Goal: Transaction & Acquisition: Purchase product/service

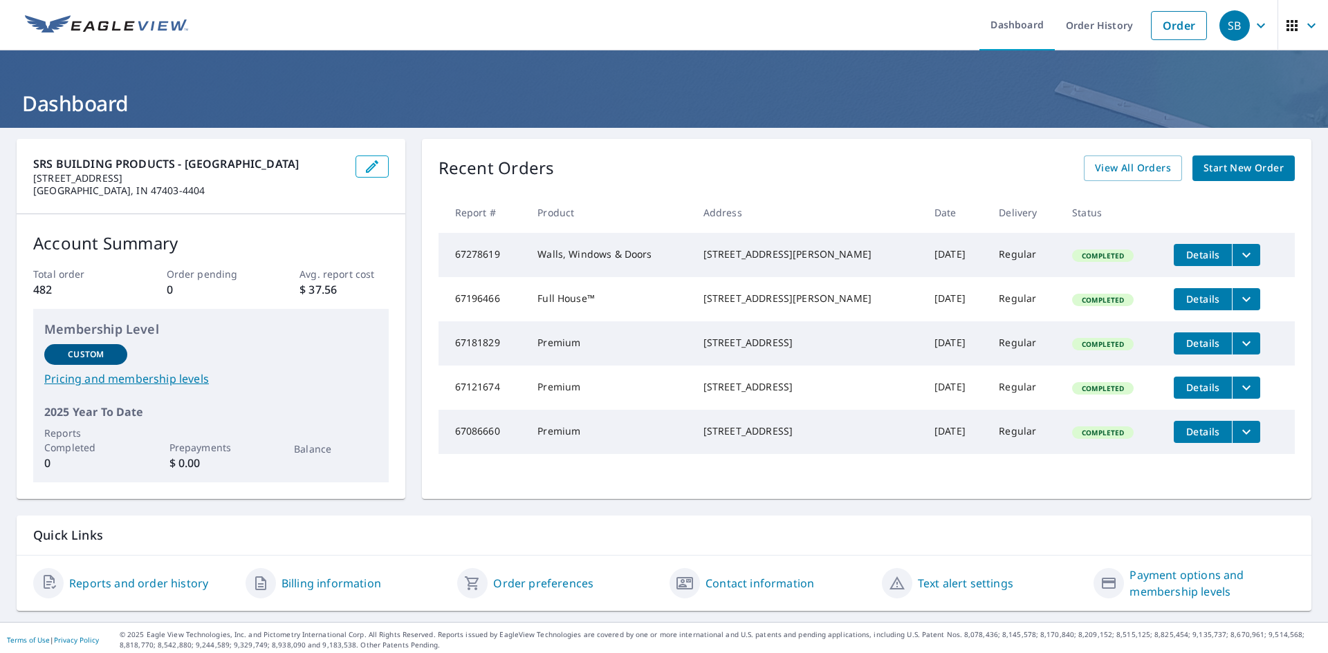
click at [1252, 169] on span "Start New Order" at bounding box center [1243, 168] width 80 height 17
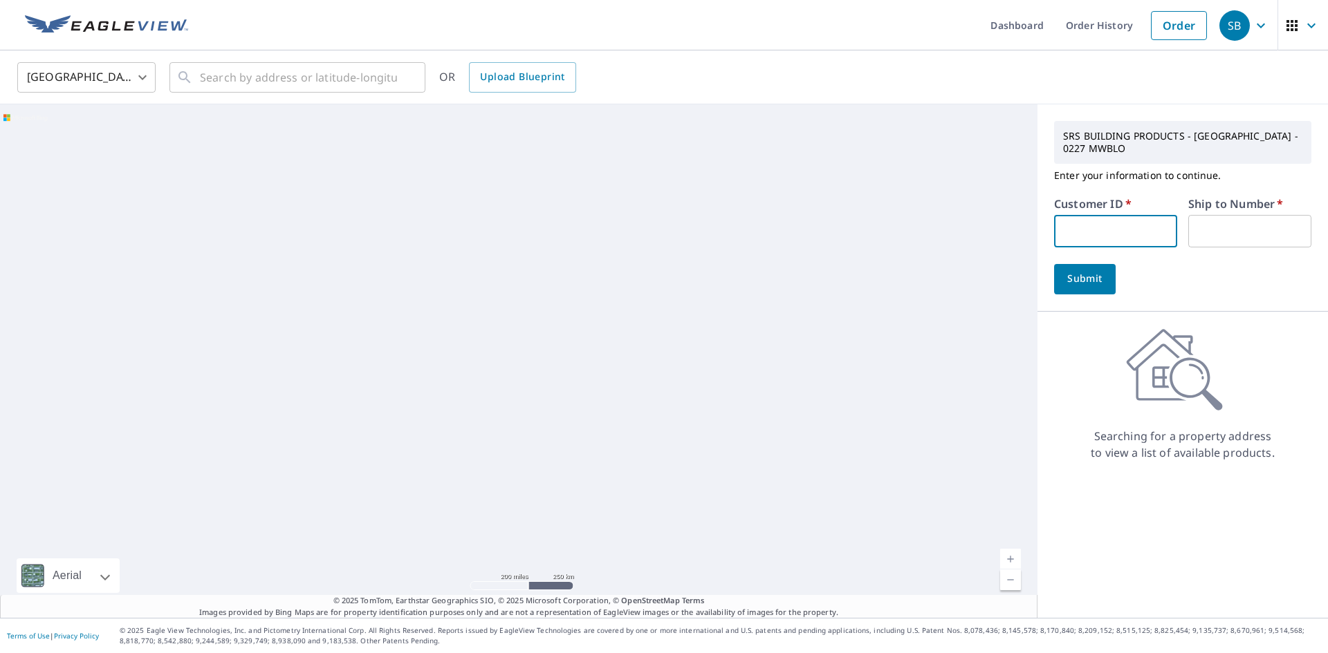
click at [1095, 239] on input "text" at bounding box center [1115, 231] width 123 height 33
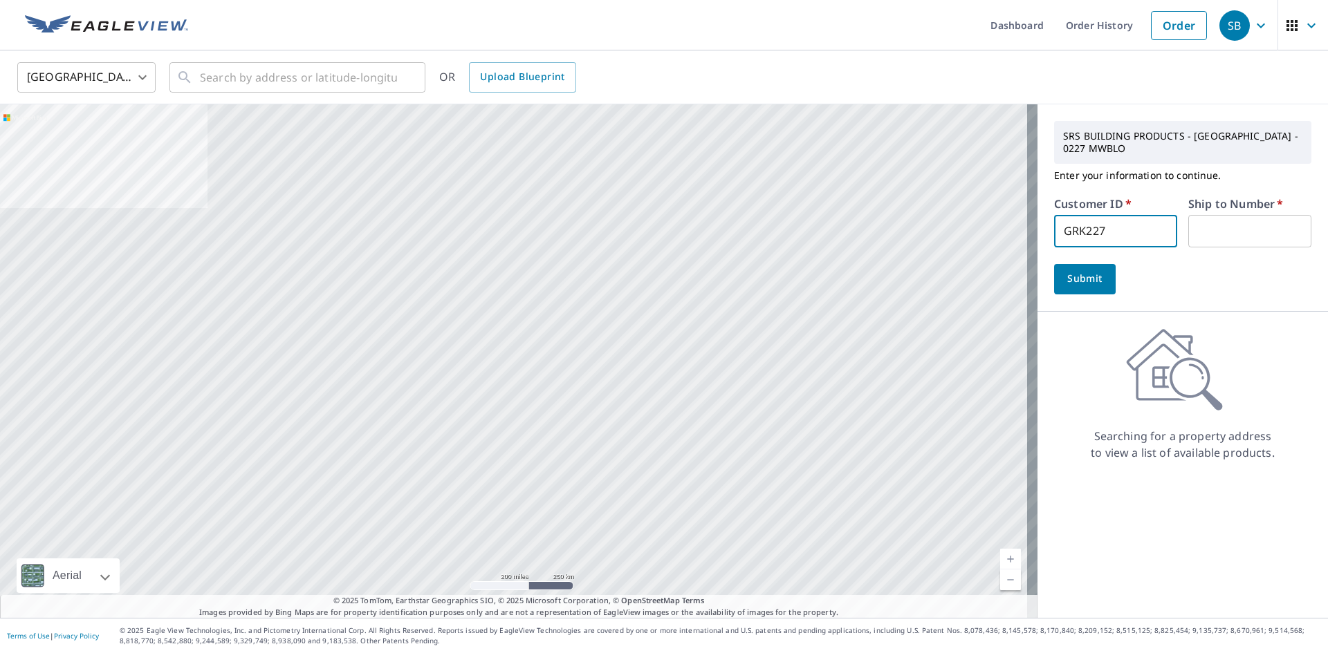
type input "GRK227"
click at [1207, 230] on input "text" at bounding box center [1249, 231] width 123 height 33
type input "1"
click at [1074, 277] on span "Submit" at bounding box center [1084, 278] width 39 height 17
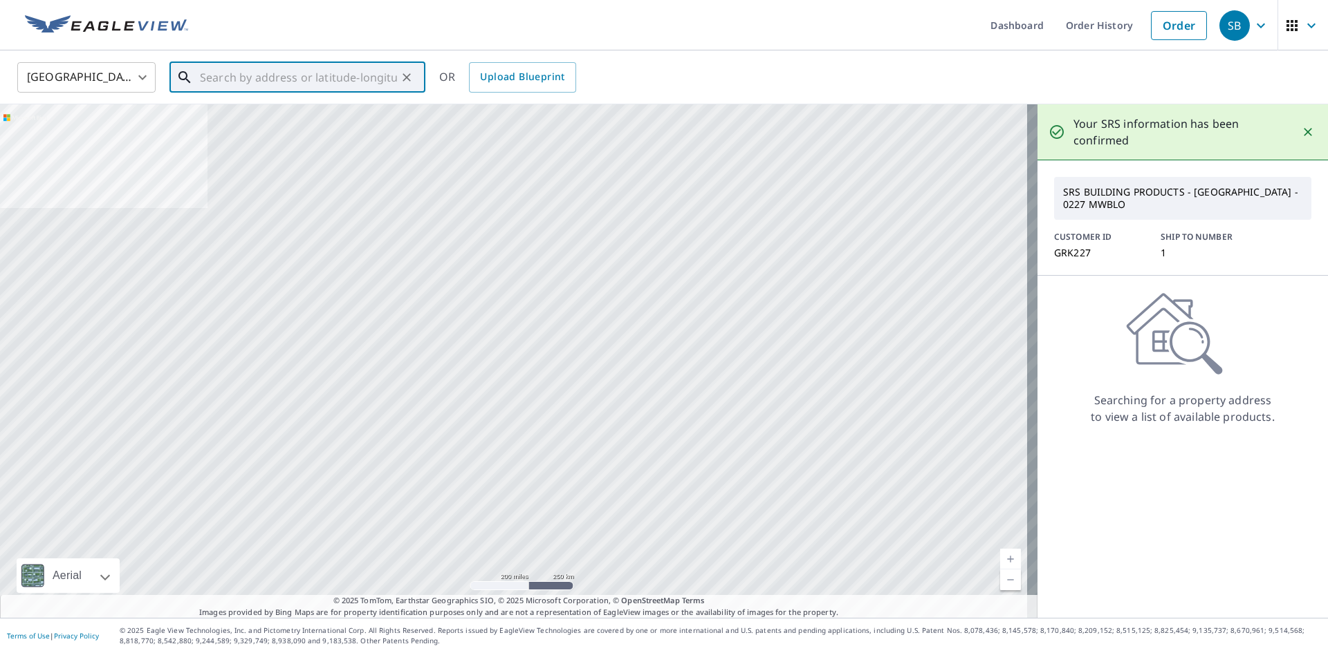
click at [219, 84] on input "text" at bounding box center [298, 77] width 197 height 39
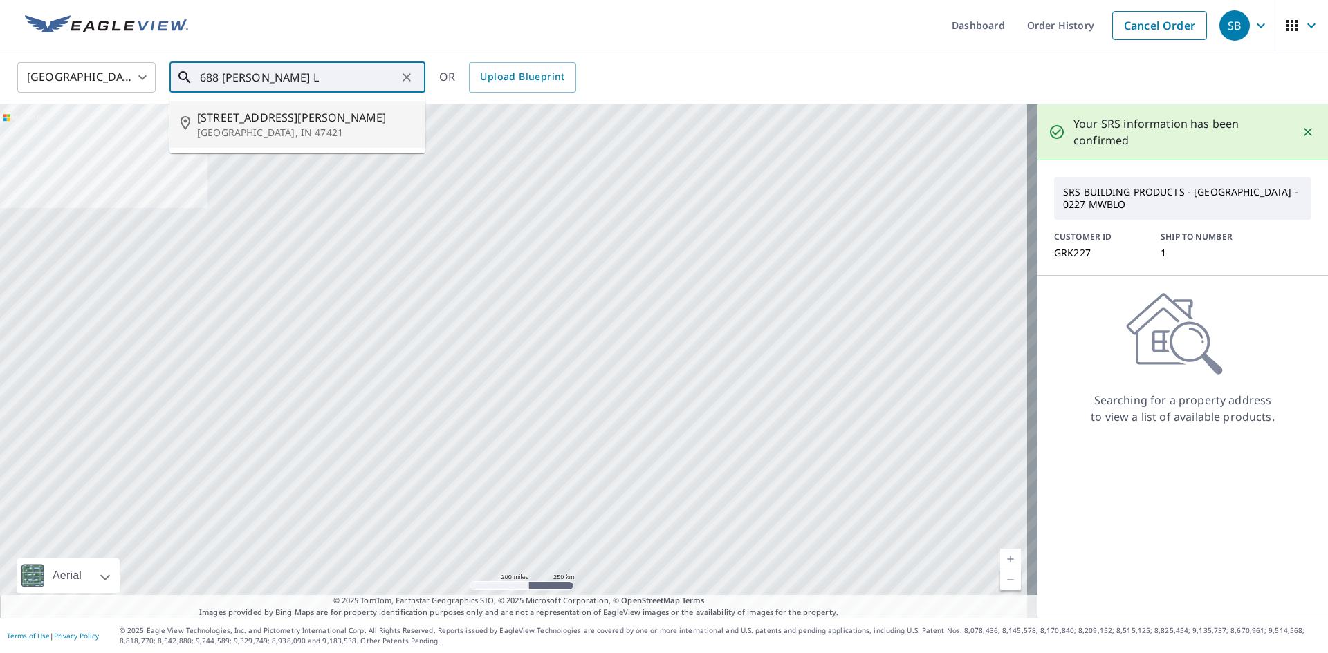
click at [248, 124] on span "[STREET_ADDRESS][PERSON_NAME]" at bounding box center [305, 117] width 217 height 17
type input "[STREET_ADDRESS][PERSON_NAME]"
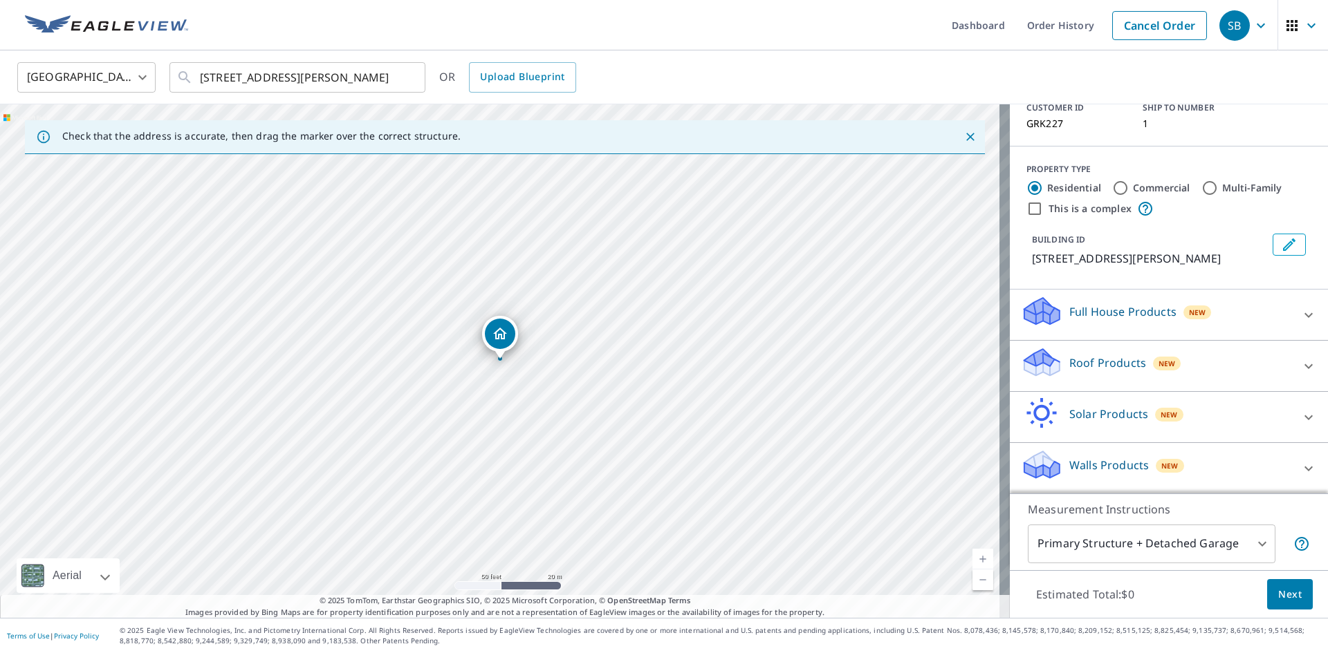
scroll to position [113, 0]
click at [1300, 465] on icon at bounding box center [1308, 468] width 17 height 17
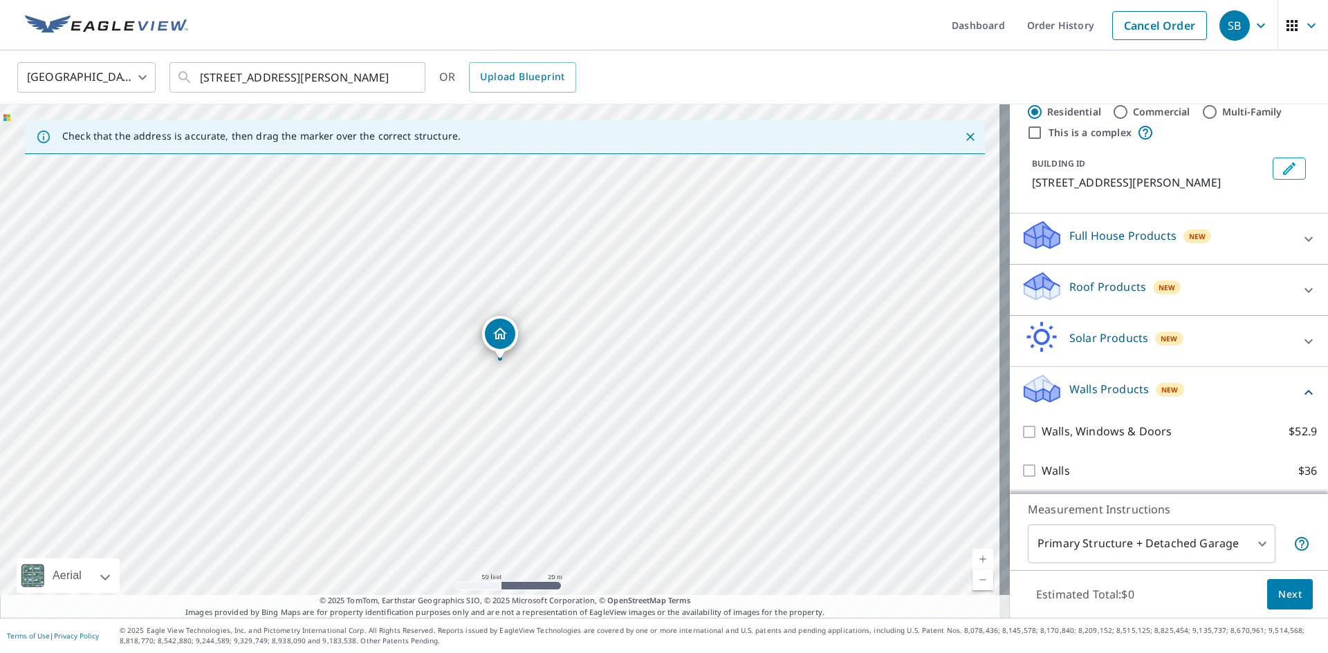
scroll to position [192, 0]
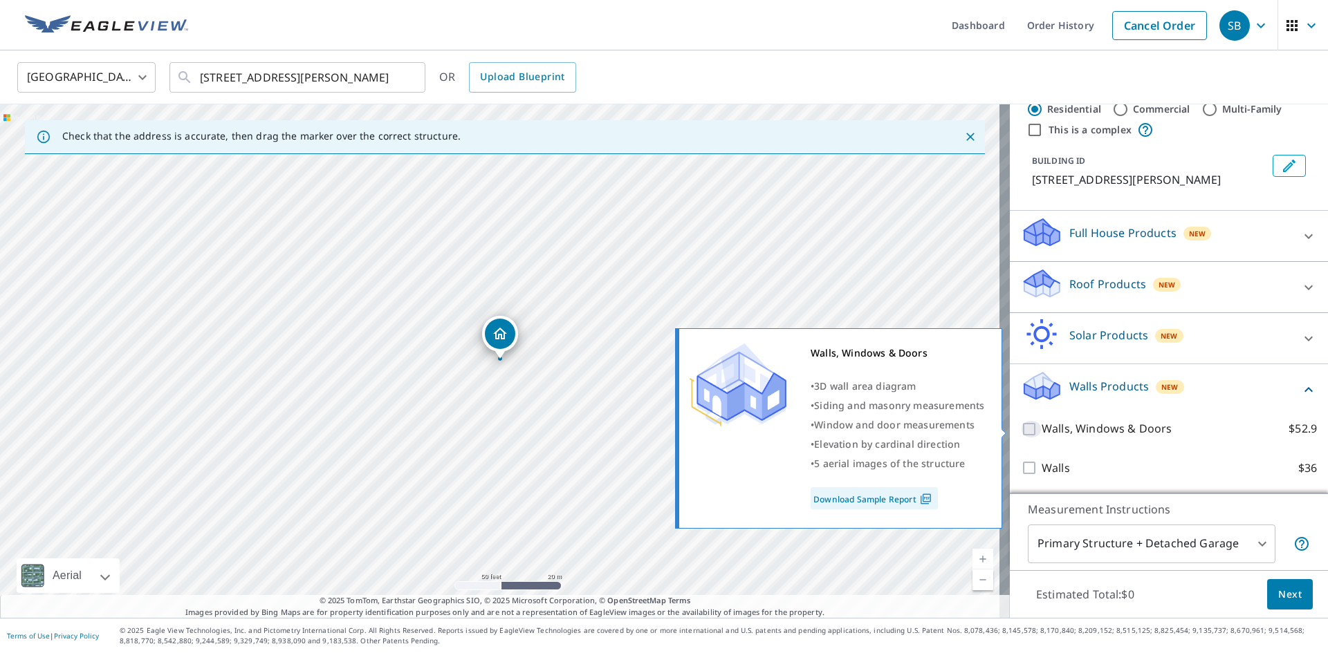
click at [1021, 430] on input "Walls, Windows & Doors $52.9" at bounding box center [1031, 429] width 21 height 17
checkbox input "true"
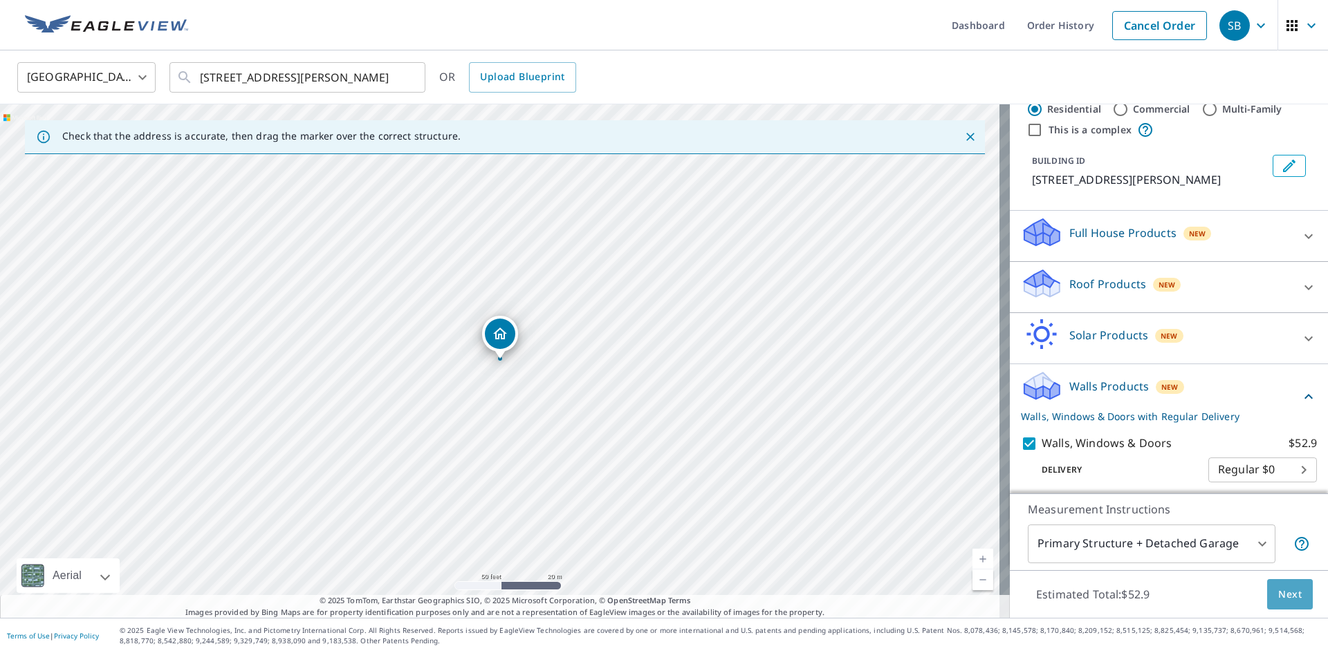
click at [1286, 595] on span "Next" at bounding box center [1290, 594] width 24 height 17
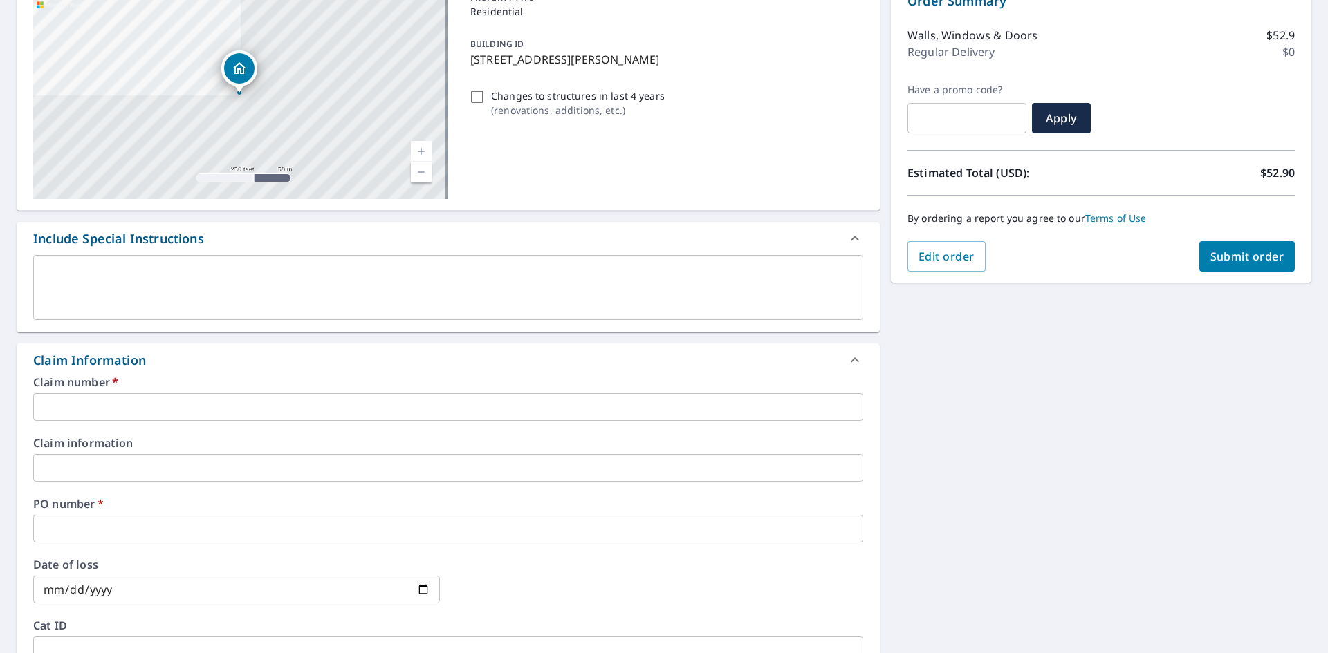
scroll to position [346, 0]
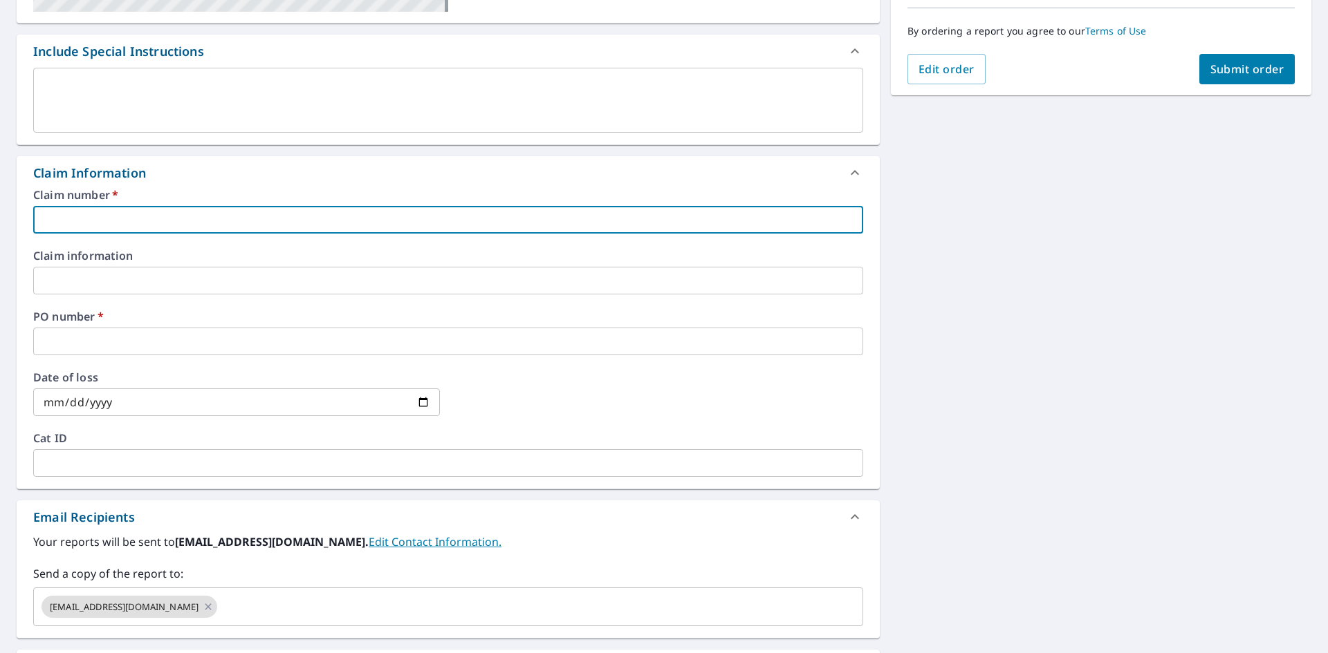
click at [86, 219] on input "text" at bounding box center [448, 220] width 830 height 28
type input "8"
checkbox input "true"
type input "6"
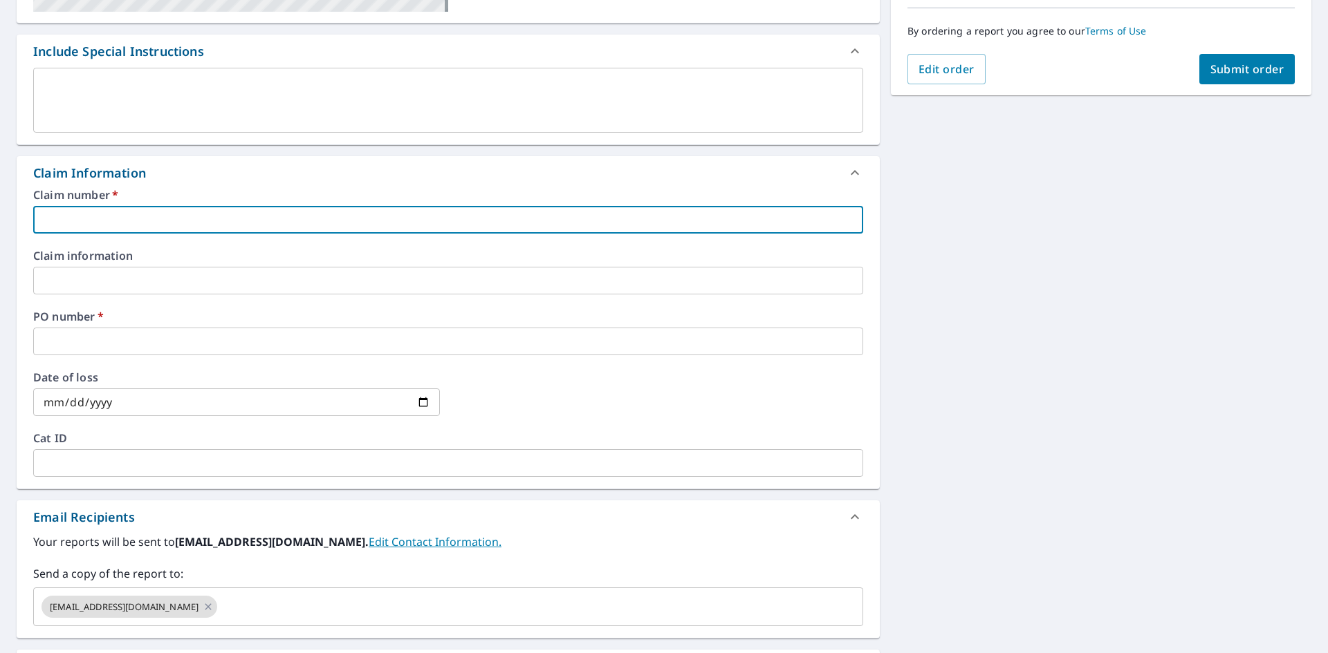
checkbox input "true"
type input "68"
checkbox input "true"
type input "688"
checkbox input "true"
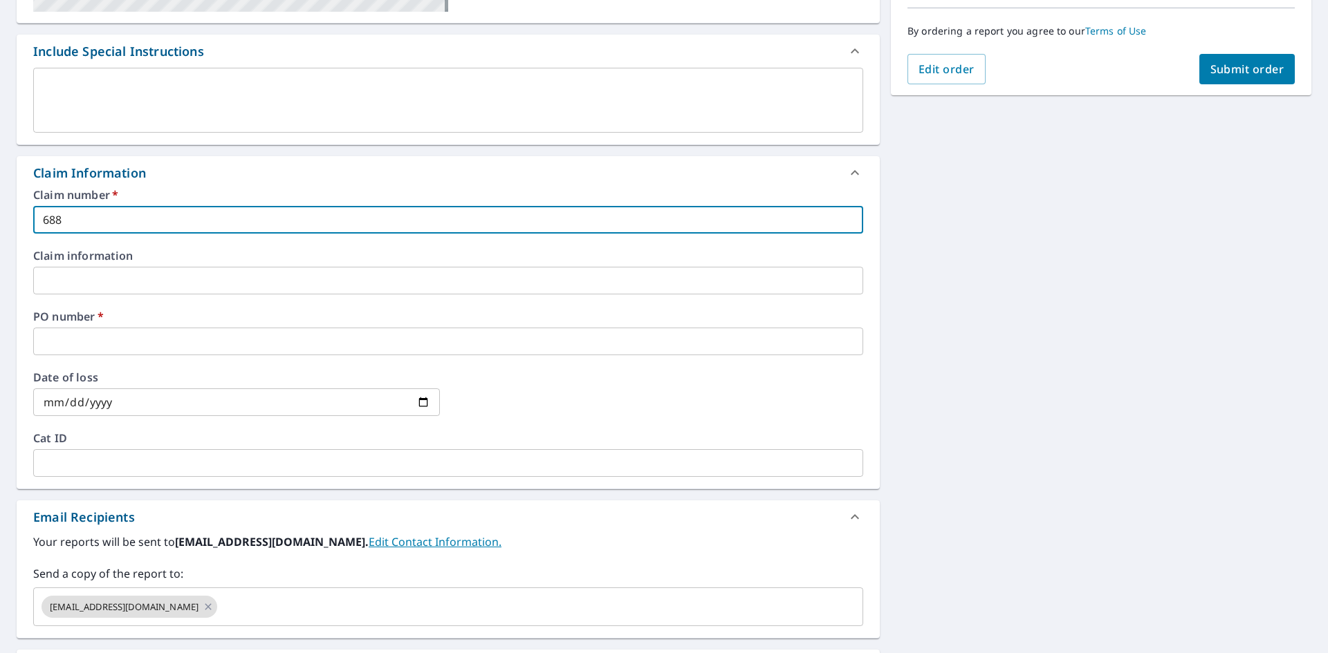
type input "688"
checkbox input "true"
type input "688 C"
checkbox input "true"
type input "688 CA"
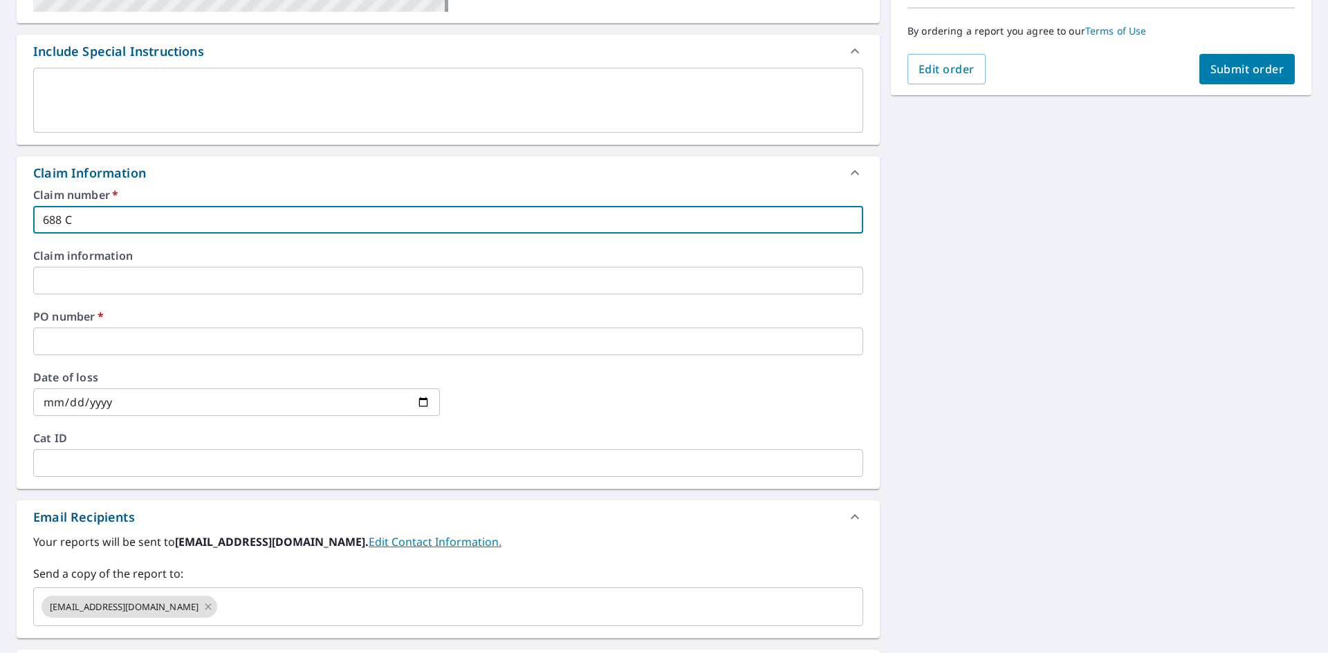
checkbox input "true"
type input "688 CAR"
checkbox input "true"
type input "688 CART"
checkbox input "true"
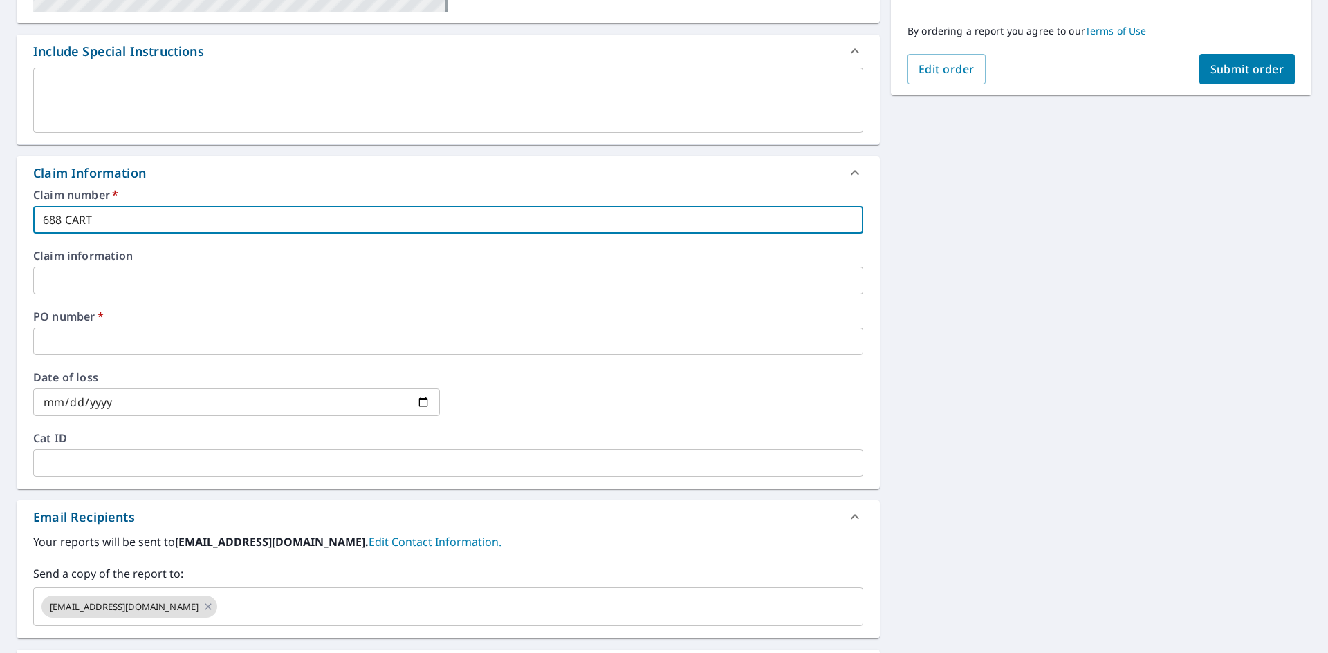
type input "688 CARTE"
checkbox input "true"
type input "688 CARTER"
checkbox input "true"
type input "688 CARTER"
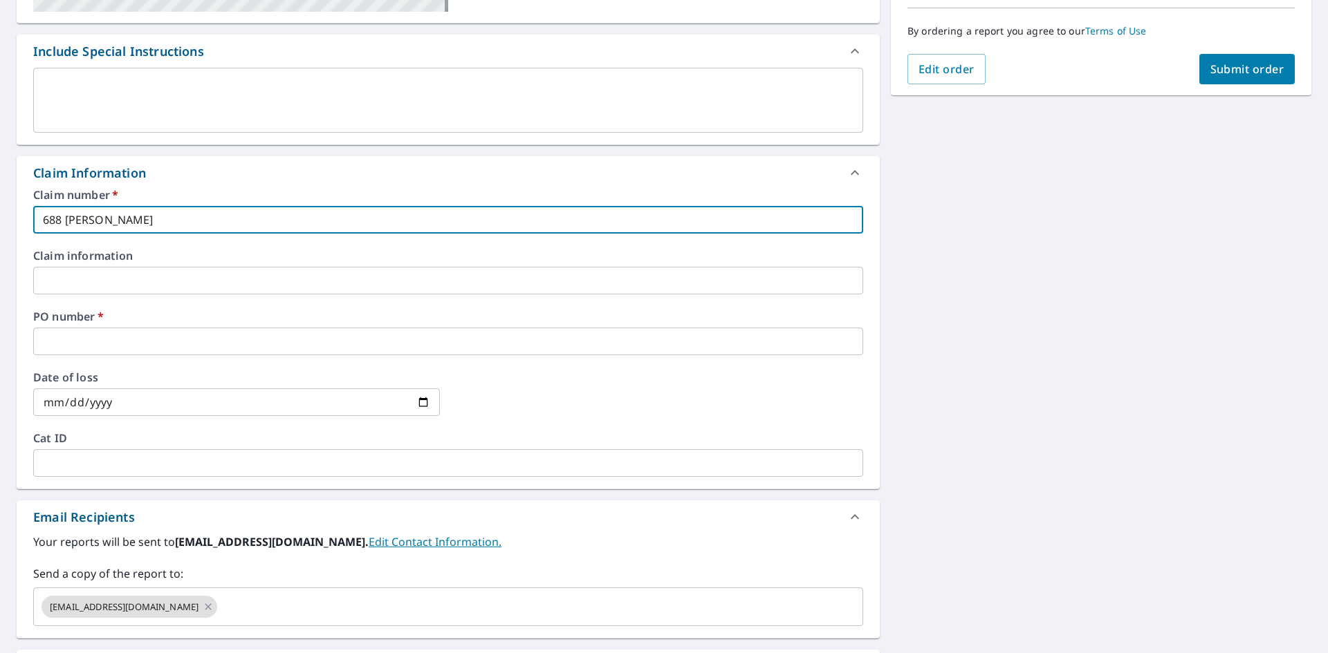
checkbox input "true"
type input "688 CARTER L"
checkbox input "true"
type input "[STREET_ADDRESS][PERSON_NAME]"
checkbox input "true"
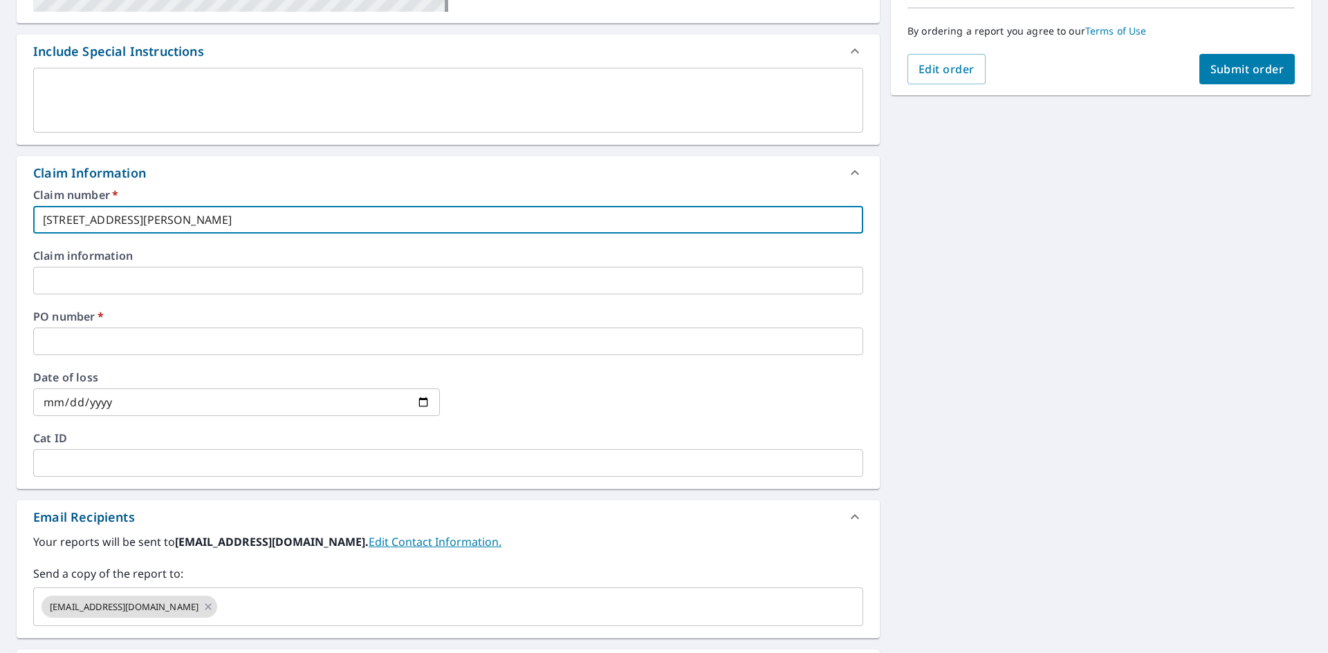
type input "[STREET_ADDRESS][PERSON_NAME]"
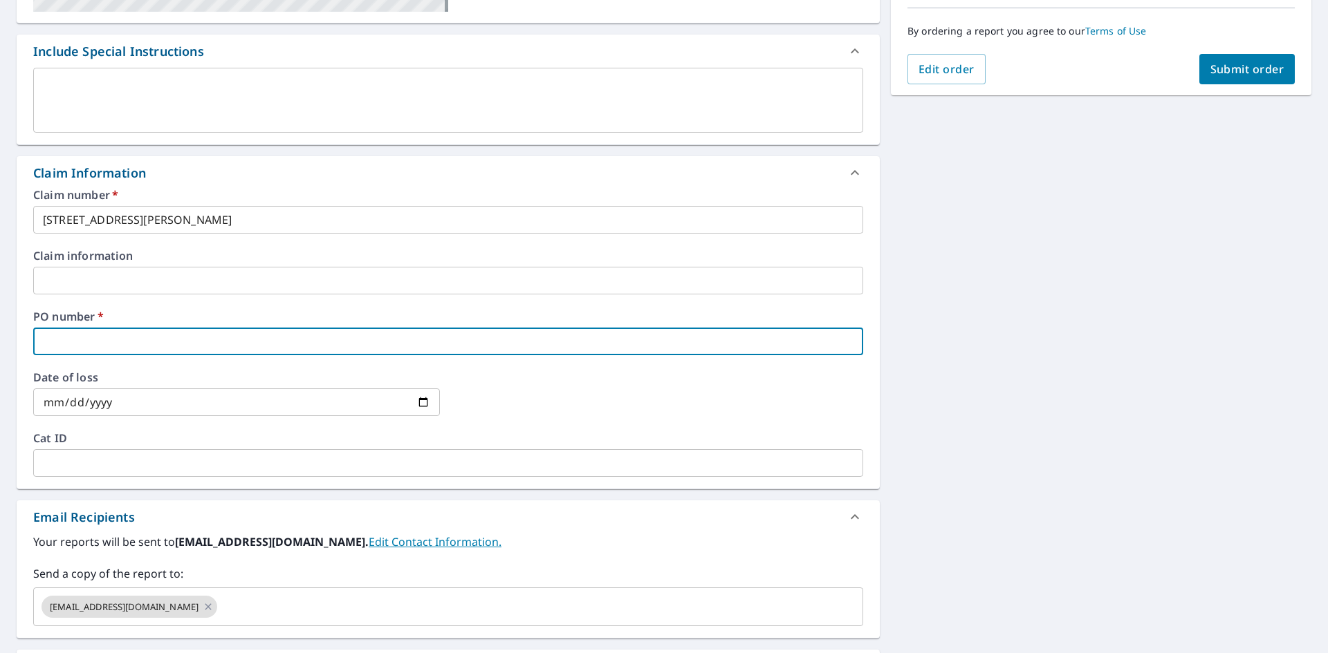
click at [122, 349] on input "text" at bounding box center [448, 342] width 830 height 28
type input "B"
checkbox input "true"
type input "BE"
checkbox input "true"
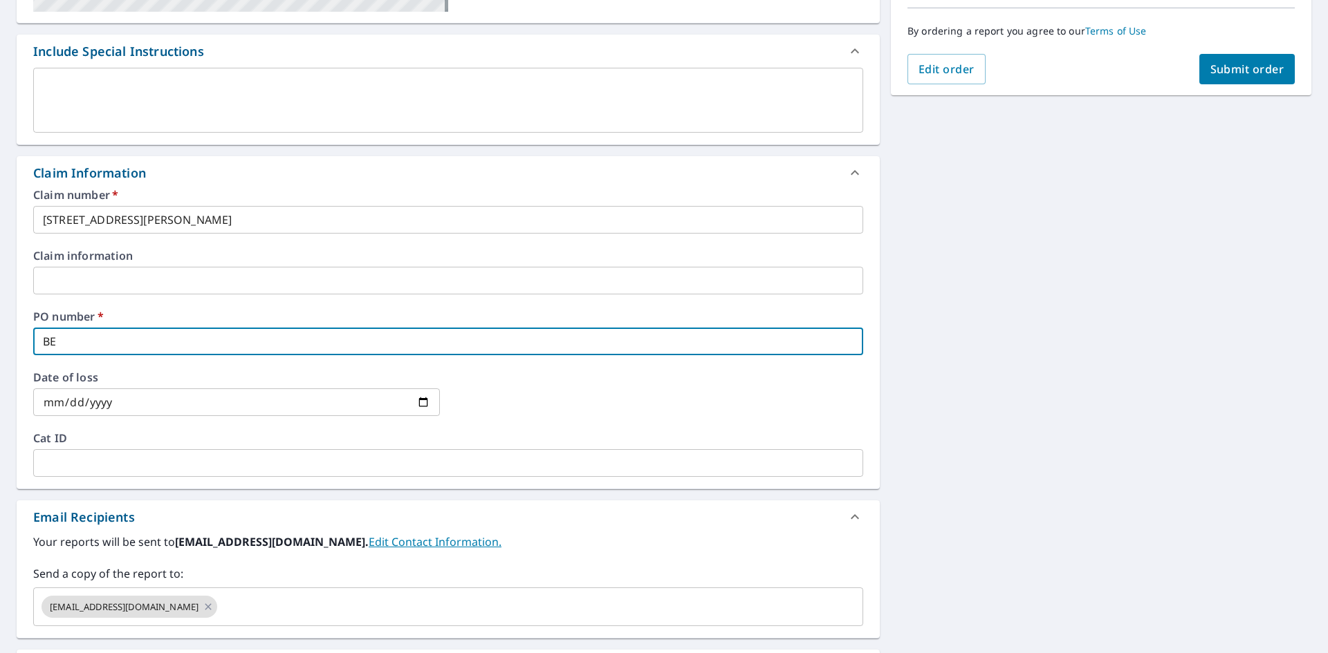
type input "BED"
checkbox input "true"
type input "BEDF"
checkbox input "true"
type input "BEDFO"
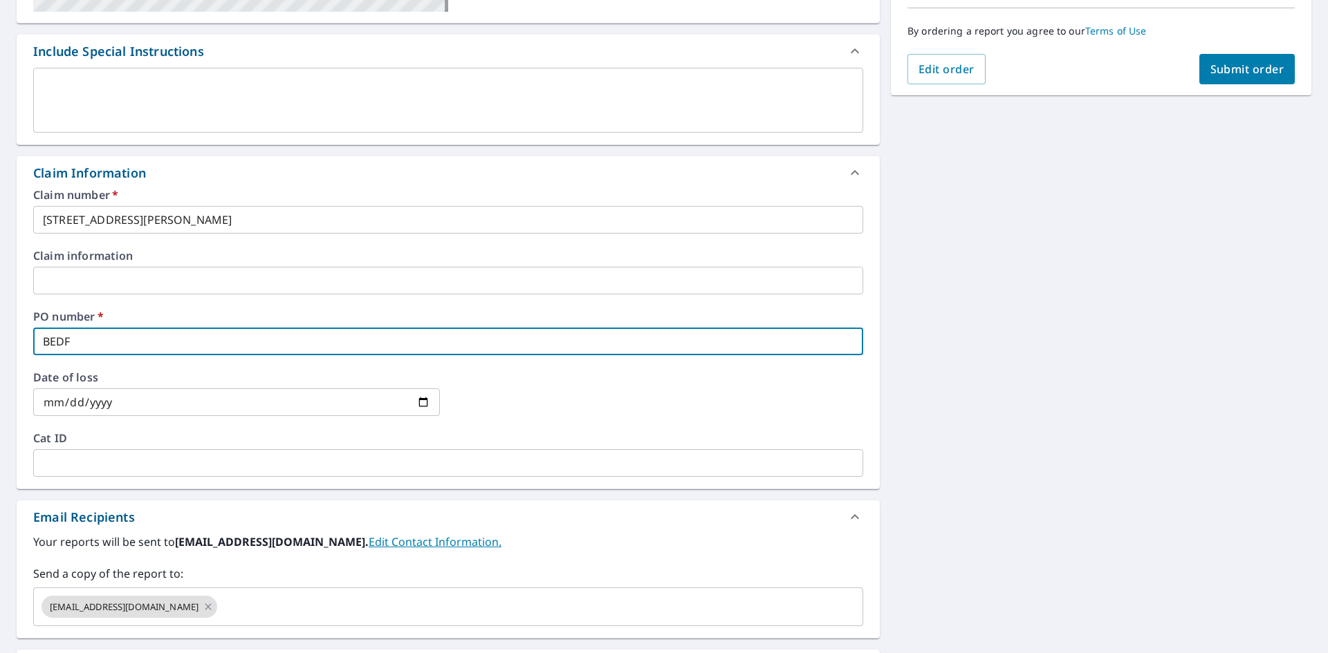
checkbox input "true"
type input "BEDFOR"
checkbox input "true"
type input "BEDFORD"
checkbox input "true"
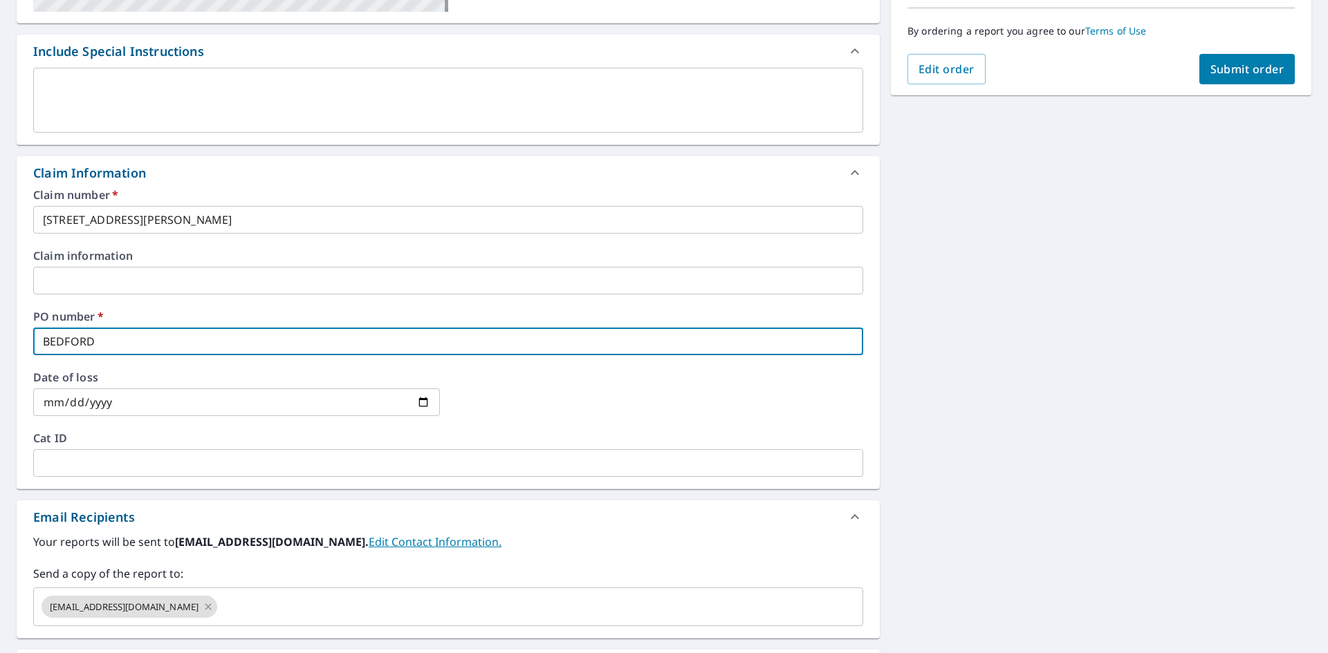
type input "BEDFORD"
click at [1241, 68] on span "Submit order" at bounding box center [1247, 69] width 74 height 15
checkbox input "true"
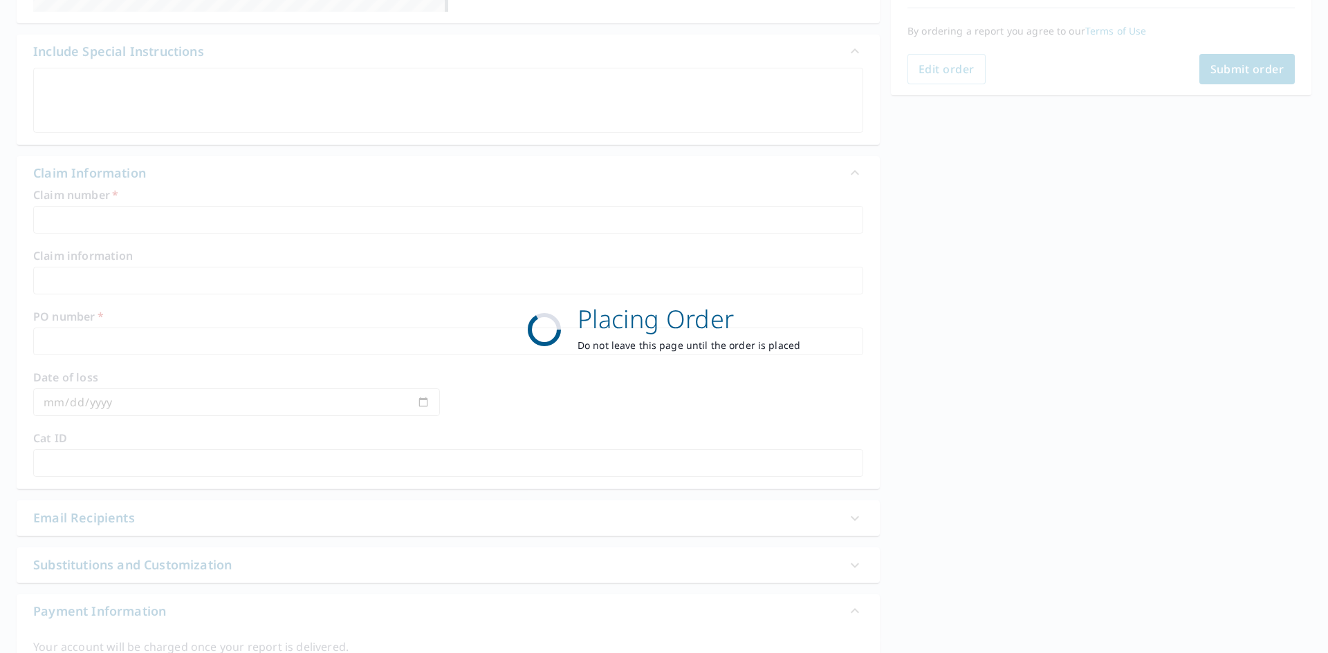
scroll to position [160, 0]
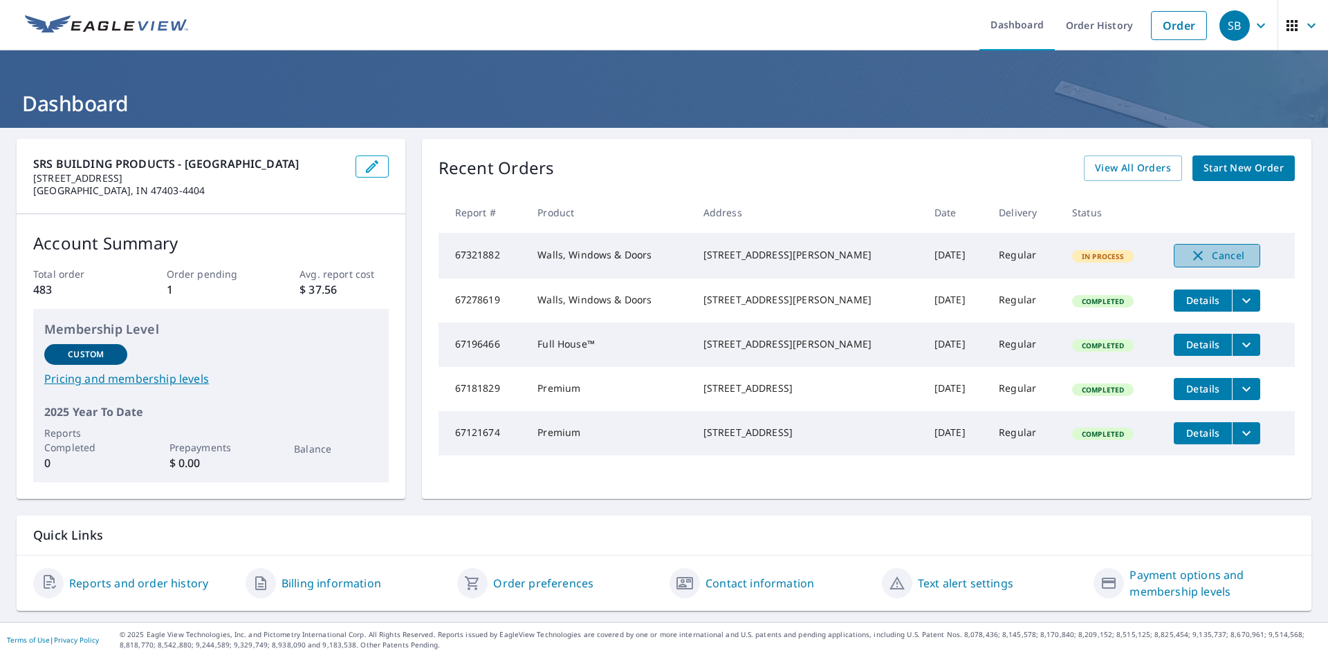
click at [1189, 257] on icon "button" at bounding box center [1197, 256] width 17 height 17
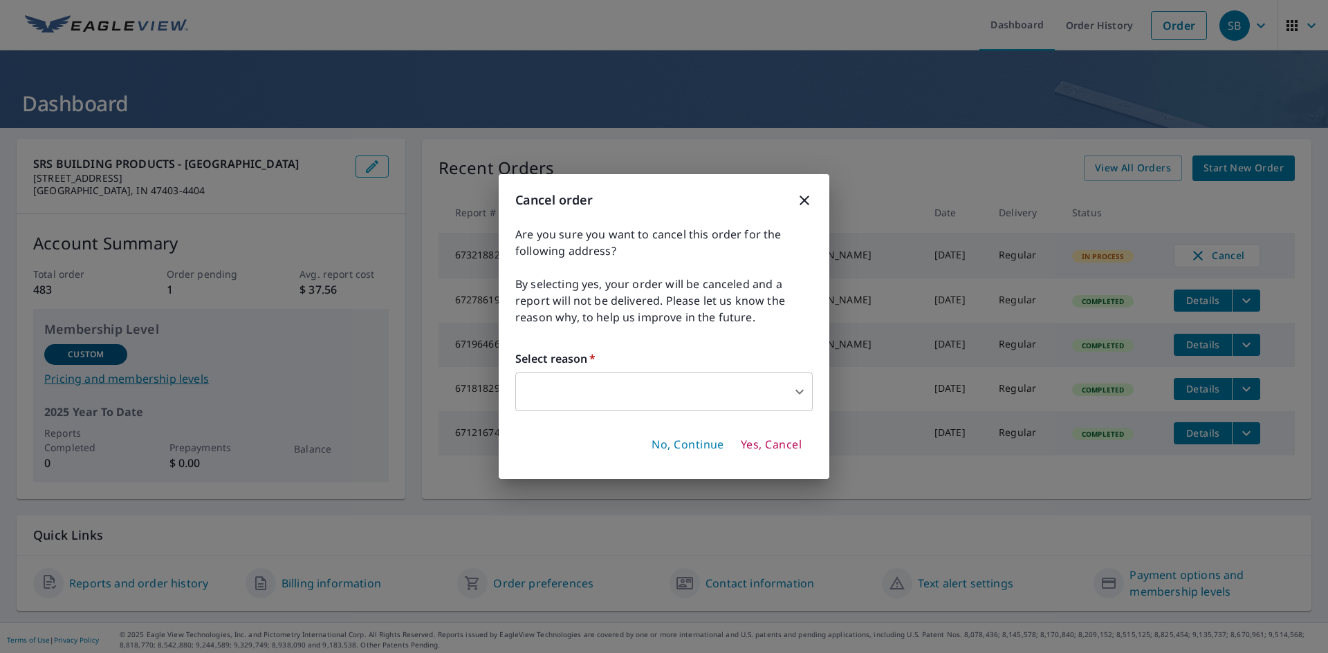
click at [801, 389] on body "SB SB Dashboard Order History Order SB Dashboard SRS BUILDING PRODUCTS - BLOOMI…" at bounding box center [664, 326] width 1328 height 653
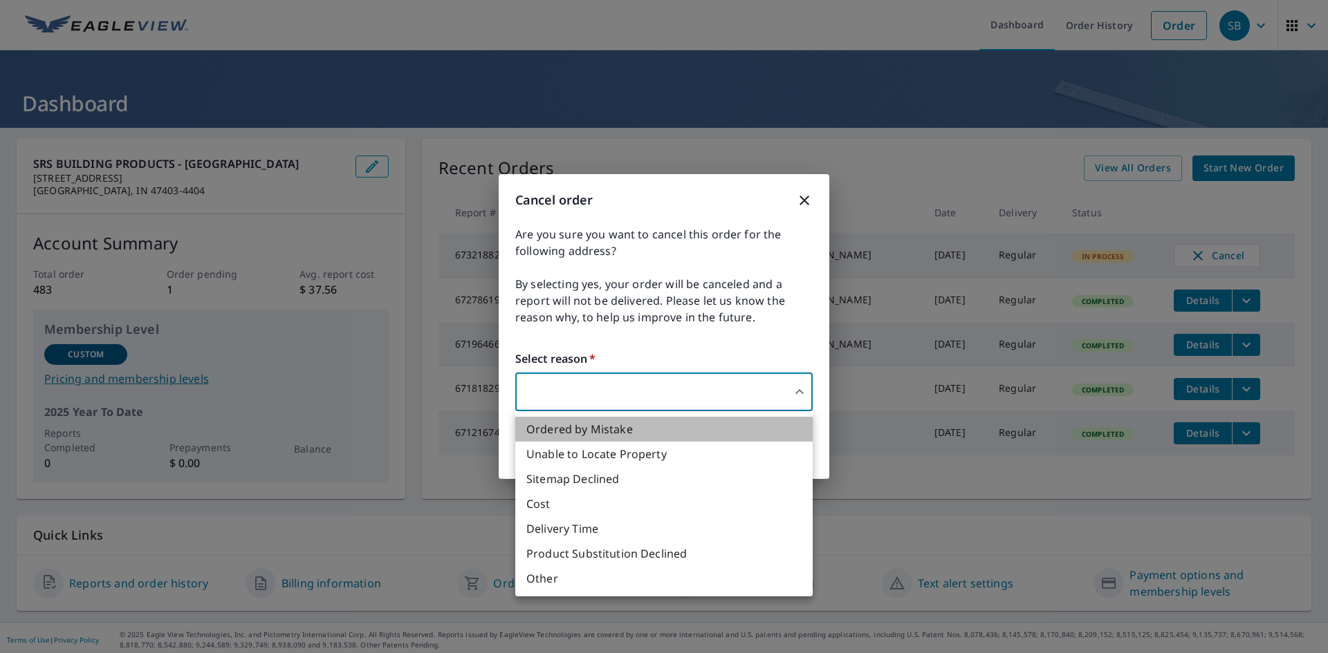
click at [591, 434] on li "Ordered by Mistake" at bounding box center [663, 429] width 297 height 25
type input "30"
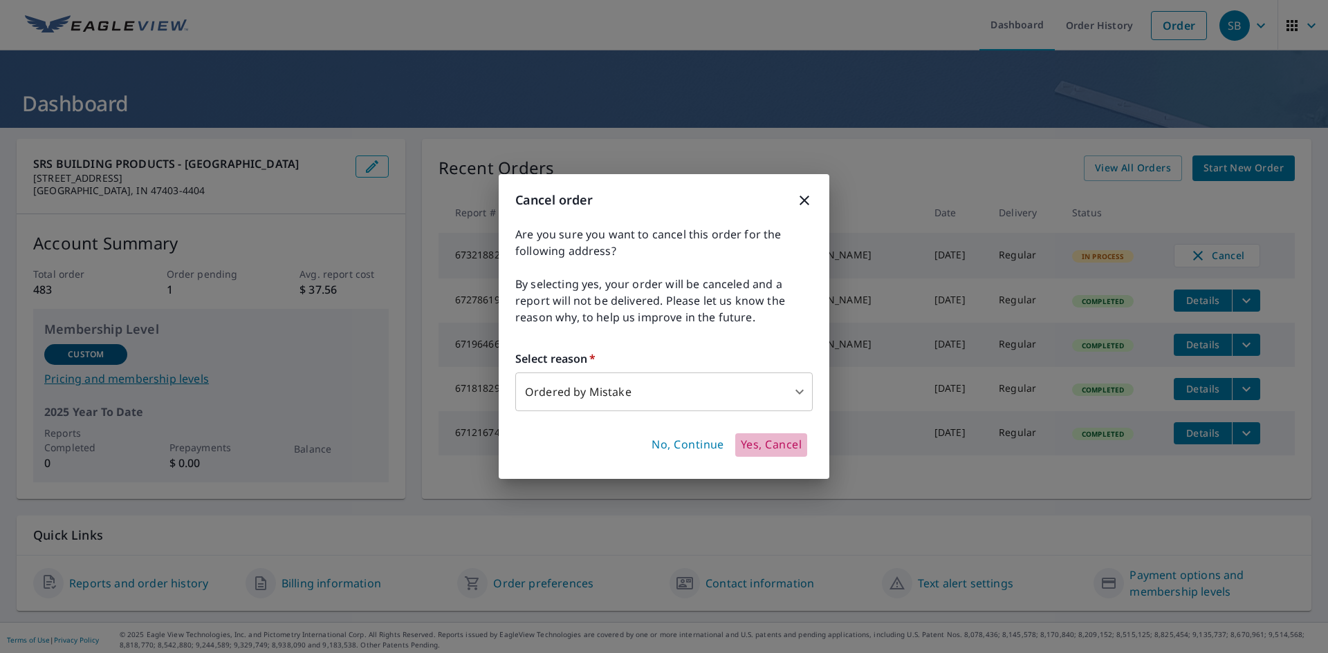
click at [780, 443] on span "Yes, Cancel" at bounding box center [771, 445] width 61 height 15
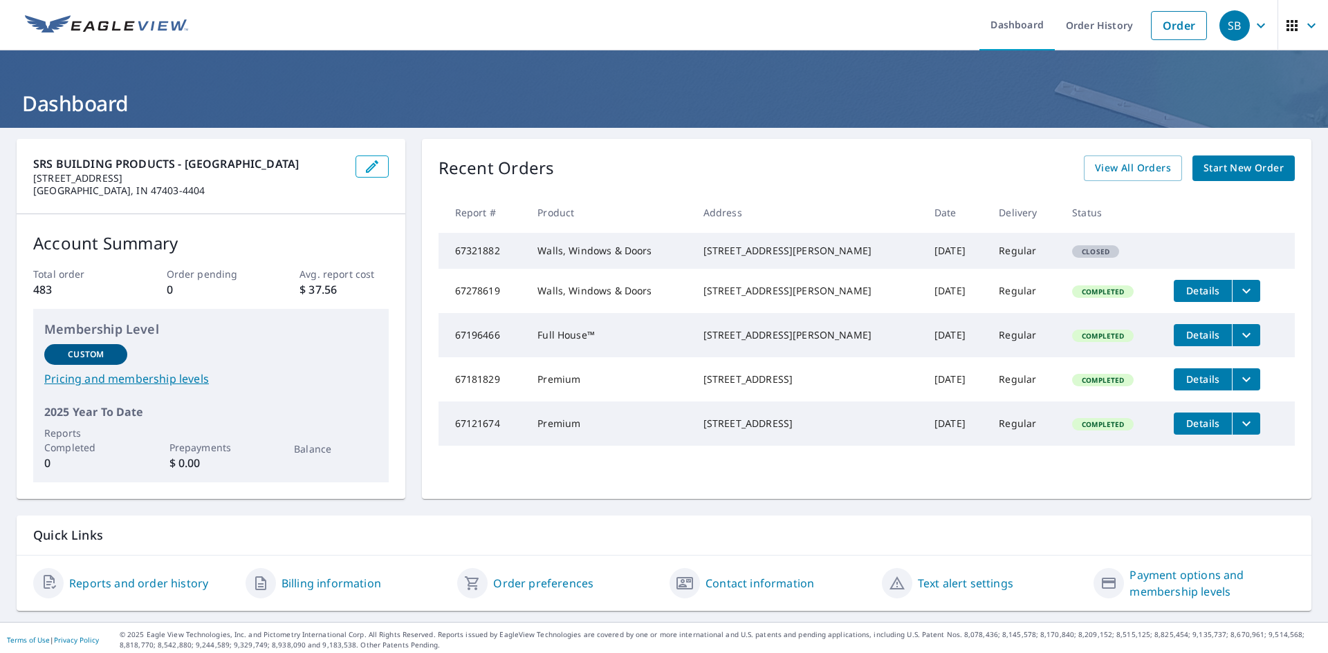
click at [1253, 165] on span "Start New Order" at bounding box center [1243, 168] width 80 height 17
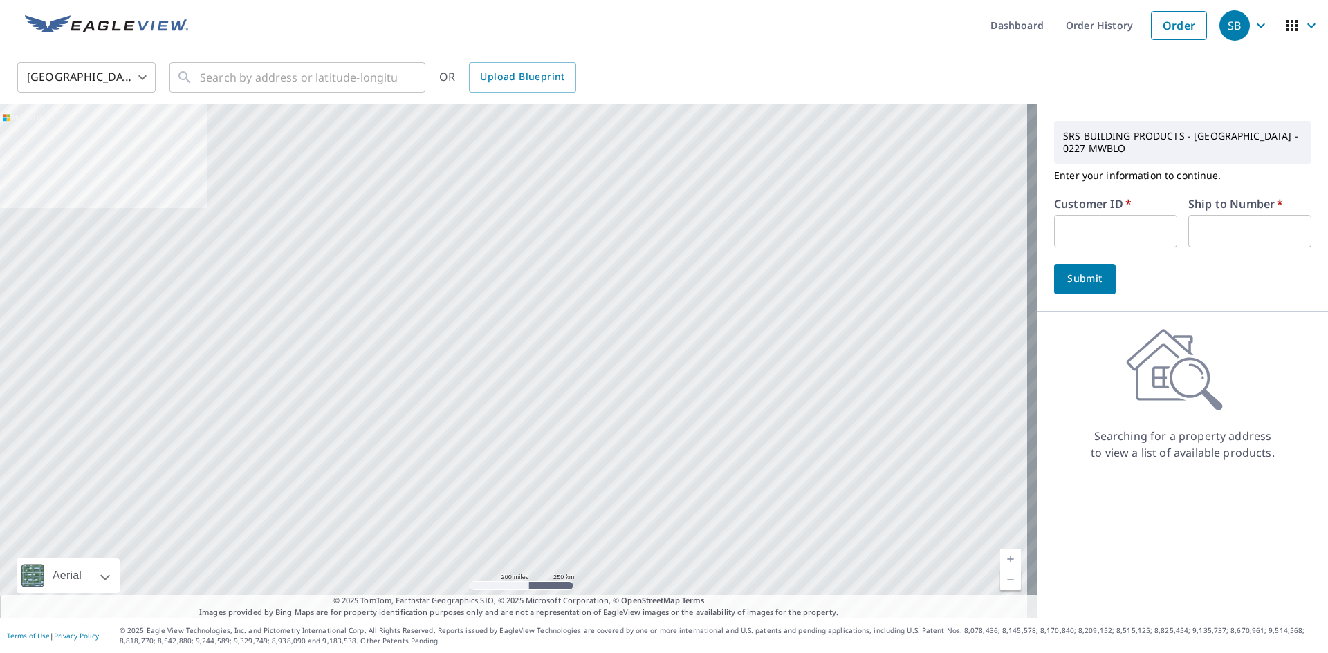
click at [1066, 235] on input "text" at bounding box center [1115, 231] width 123 height 33
type input "GRK227"
type input "1"
click at [1074, 281] on span "Submit" at bounding box center [1084, 278] width 39 height 17
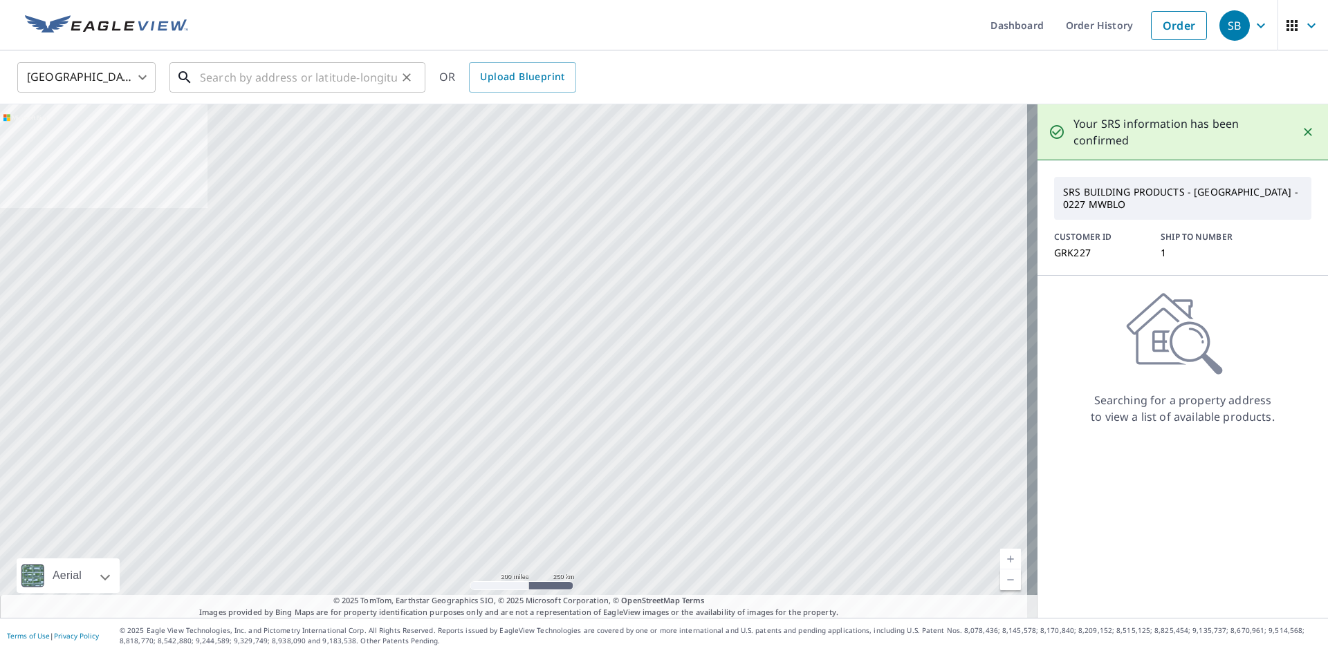
click at [202, 75] on input "text" at bounding box center [298, 77] width 197 height 39
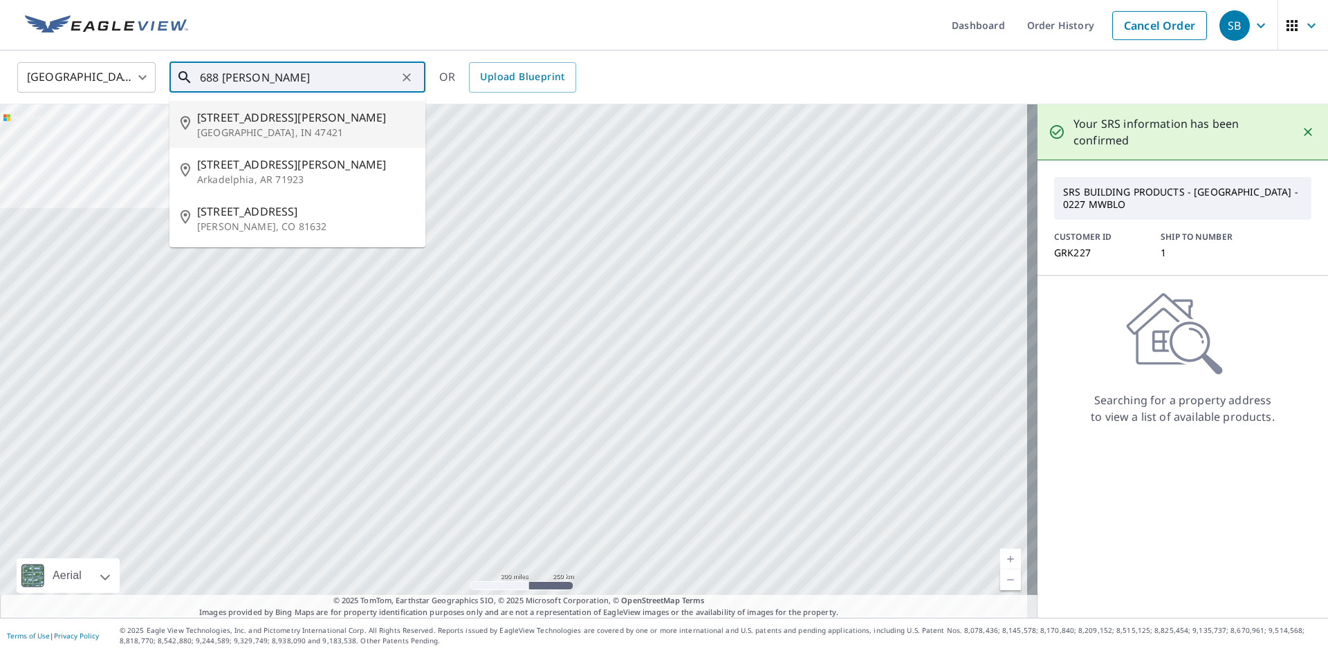
click at [270, 121] on span "688 Carter Ln" at bounding box center [305, 117] width 217 height 17
type input "688 Carter Ln Bedford, IN 47421"
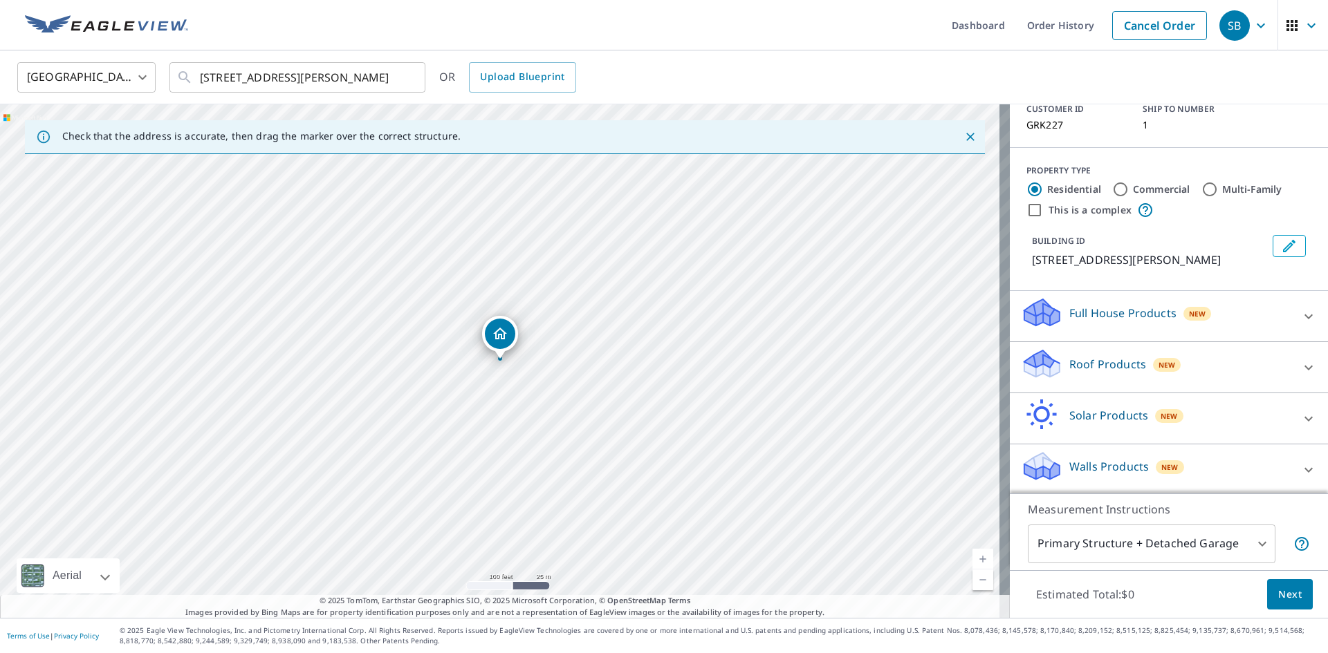
scroll to position [113, 0]
click at [1304, 468] on icon at bounding box center [1308, 467] width 8 height 5
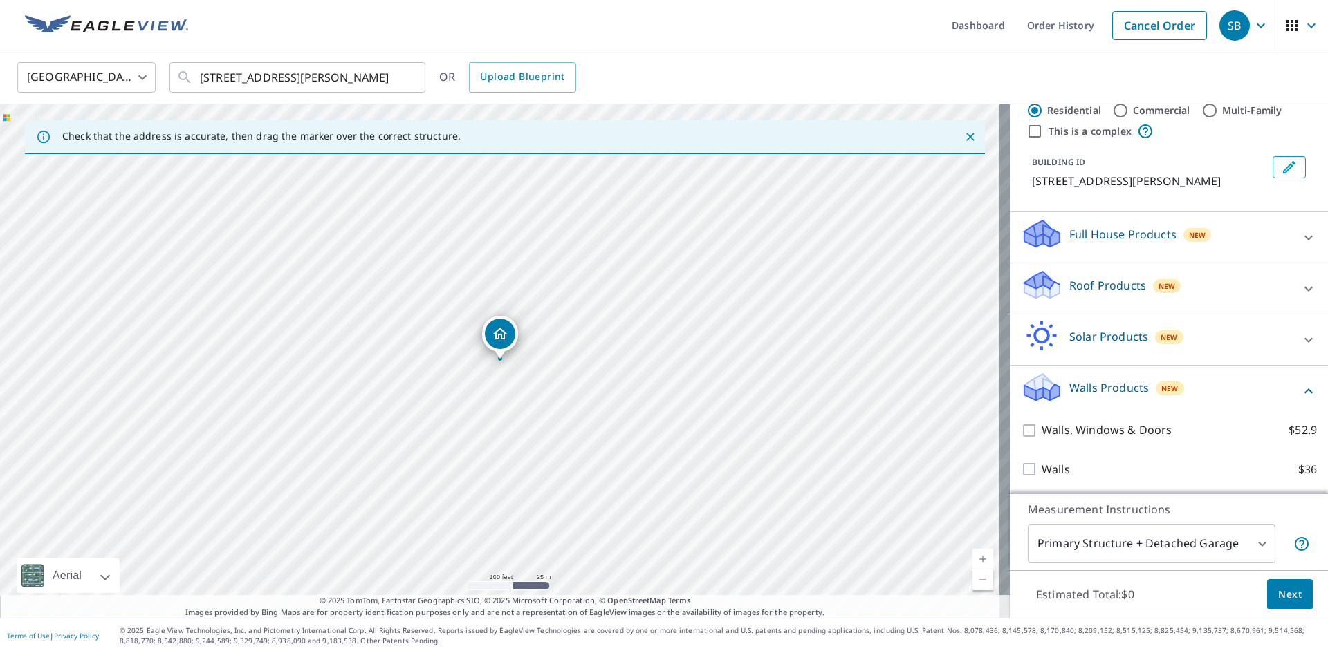
scroll to position [192, 0]
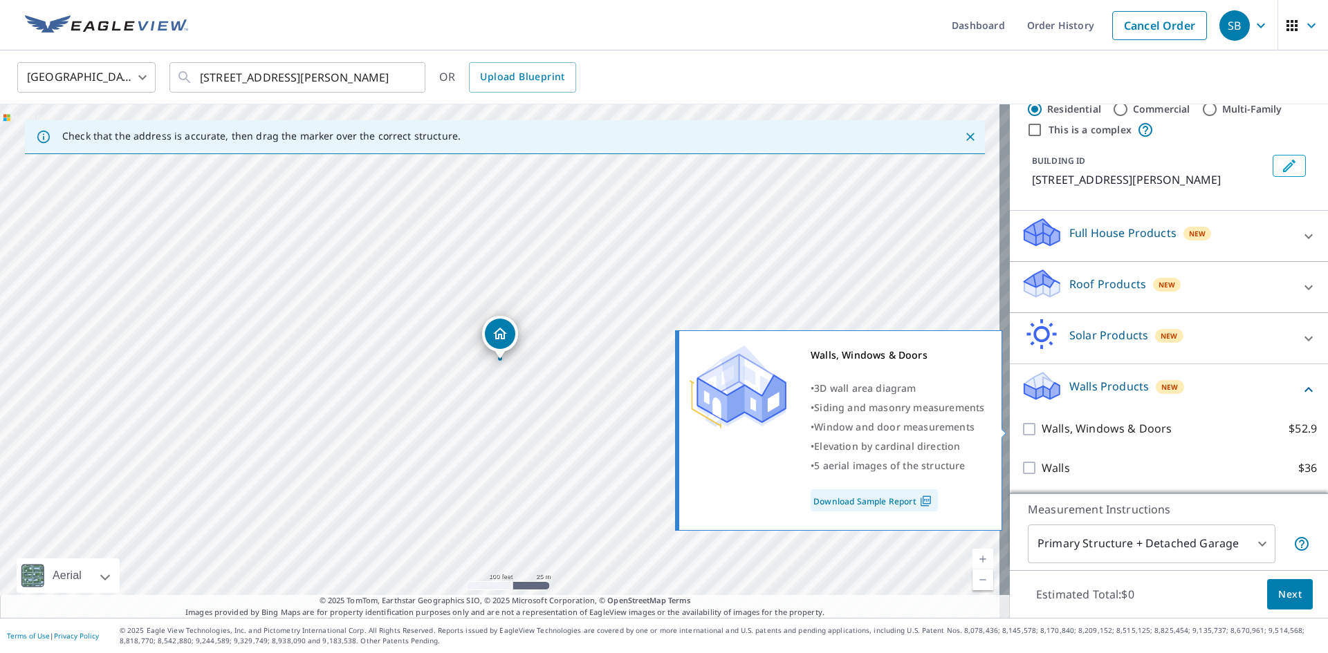
click at [1021, 432] on input "Walls, Windows & Doors $52.9" at bounding box center [1031, 429] width 21 height 17
checkbox input "true"
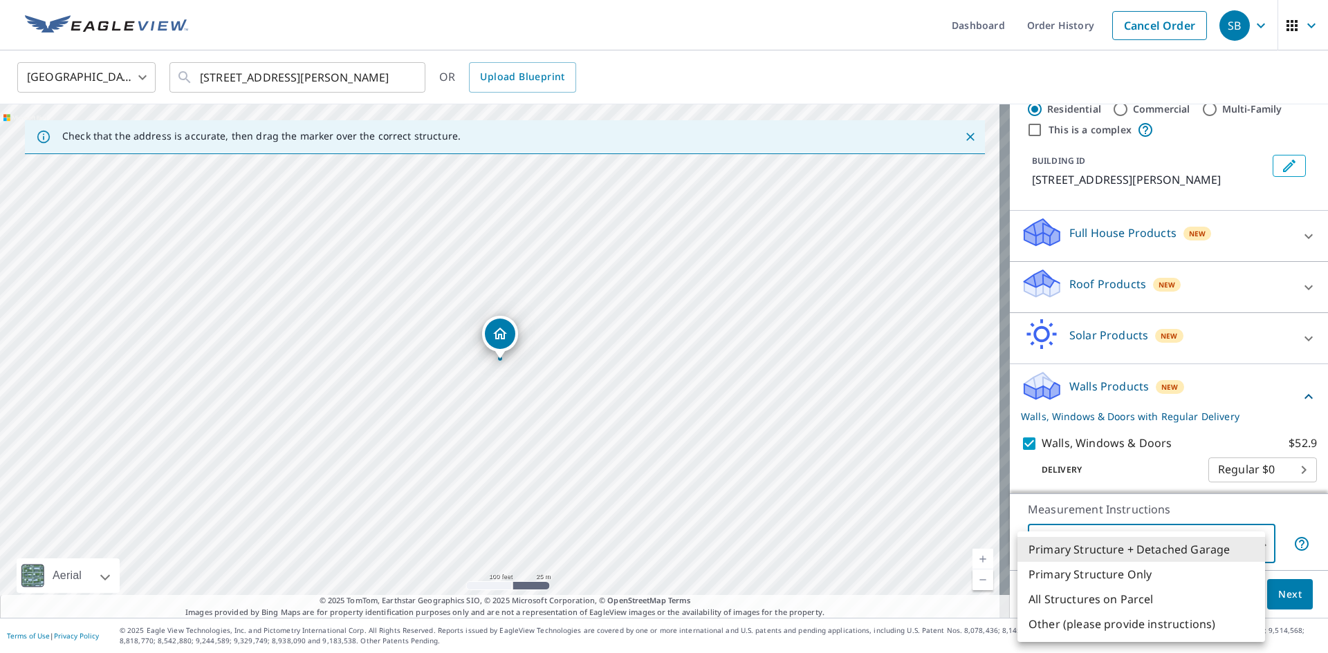
click at [1254, 542] on body "SB SB Dashboard Order History Cancel Order SB United States US ​ 688 Carter Ln …" at bounding box center [664, 326] width 1328 height 653
click at [1116, 578] on li "Primary Structure Only" at bounding box center [1141, 574] width 248 height 25
type input "2"
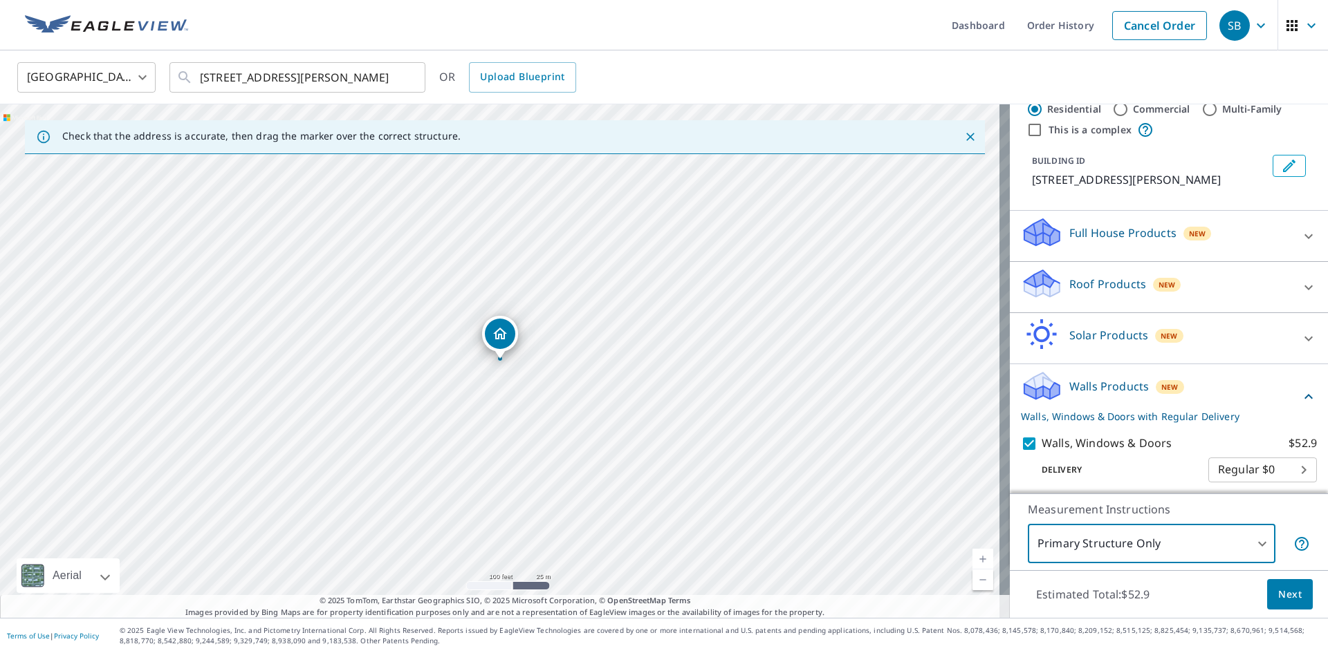
click at [1288, 595] on span "Next" at bounding box center [1290, 594] width 24 height 17
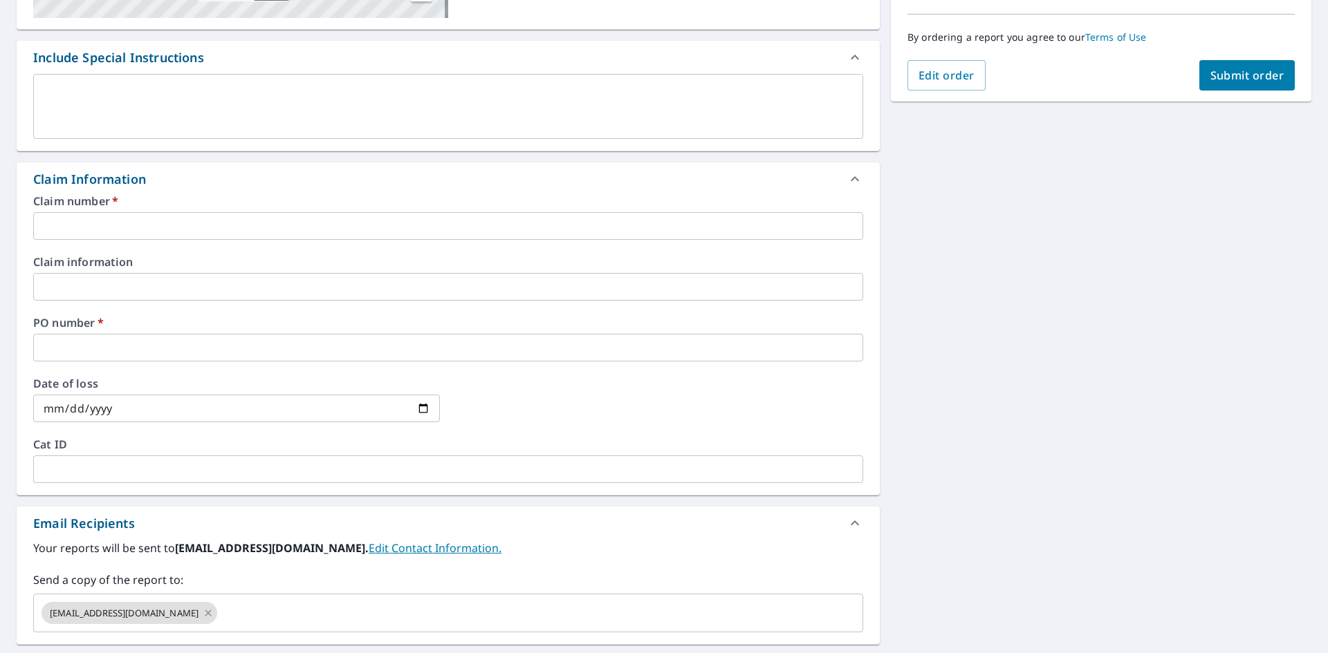
scroll to position [346, 0]
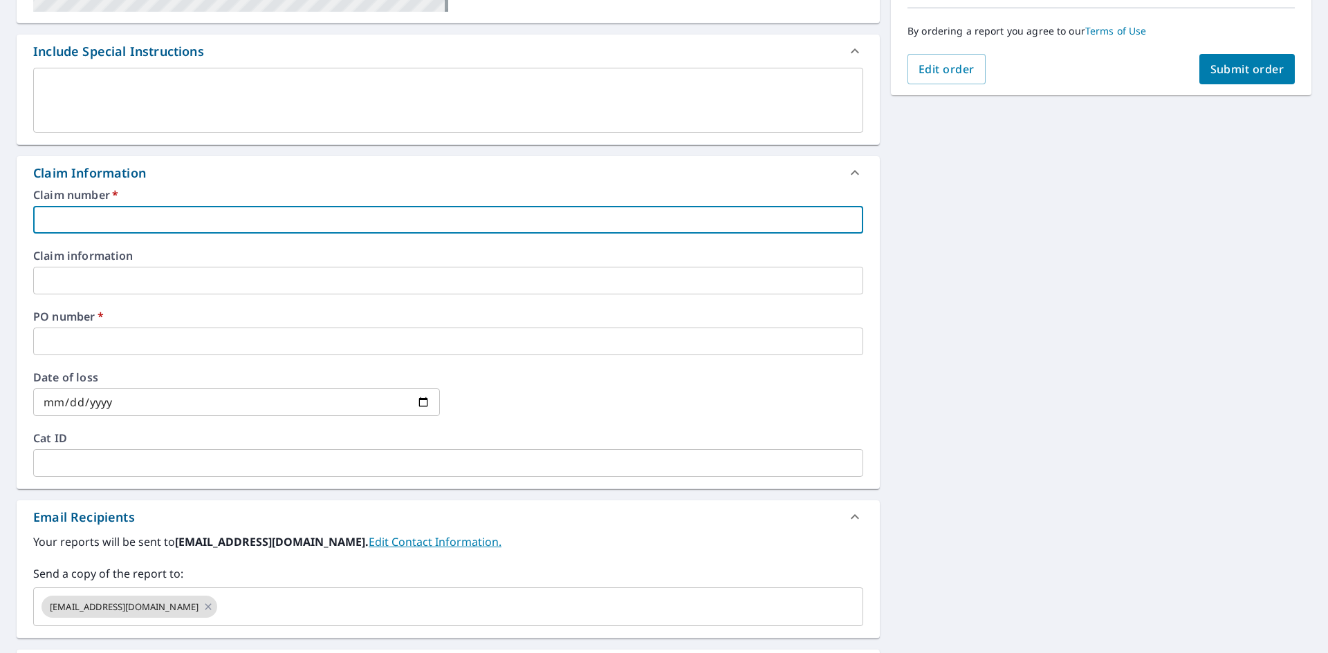
click at [62, 223] on input "text" at bounding box center [448, 220] width 830 height 28
type input "6"
checkbox input "true"
type input "68"
checkbox input "true"
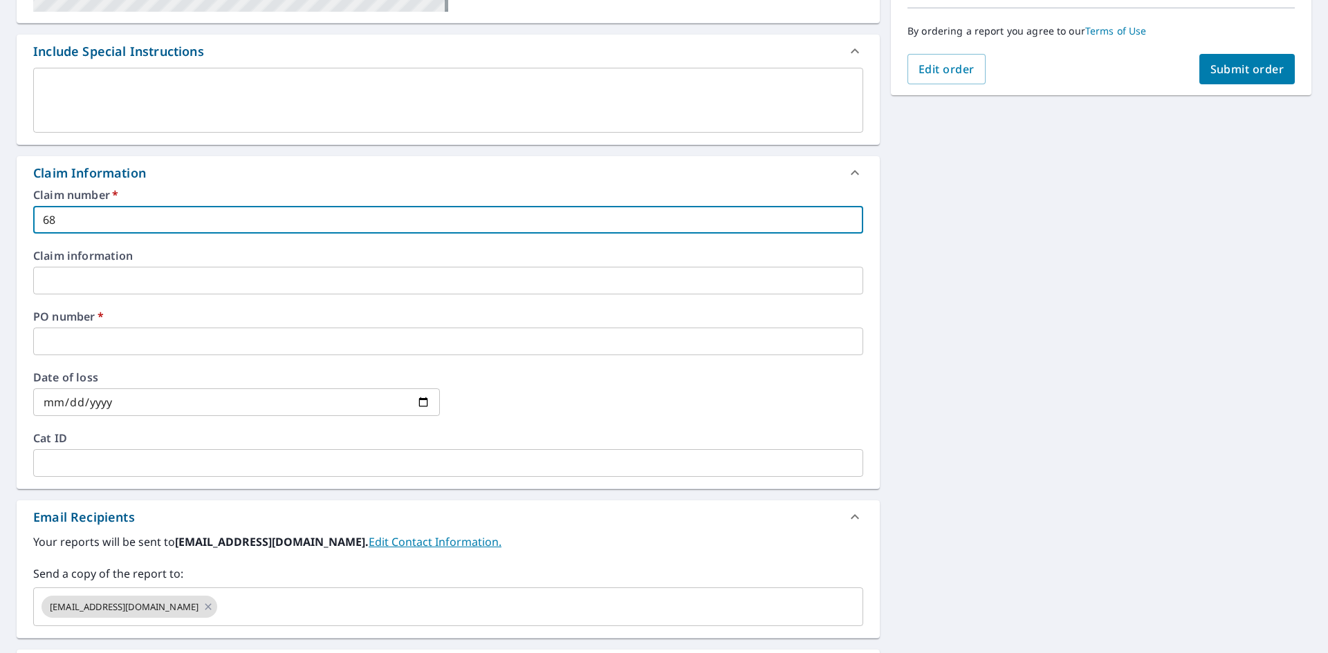
type input "688"
checkbox input "true"
type input "688"
checkbox input "true"
type input "688 C"
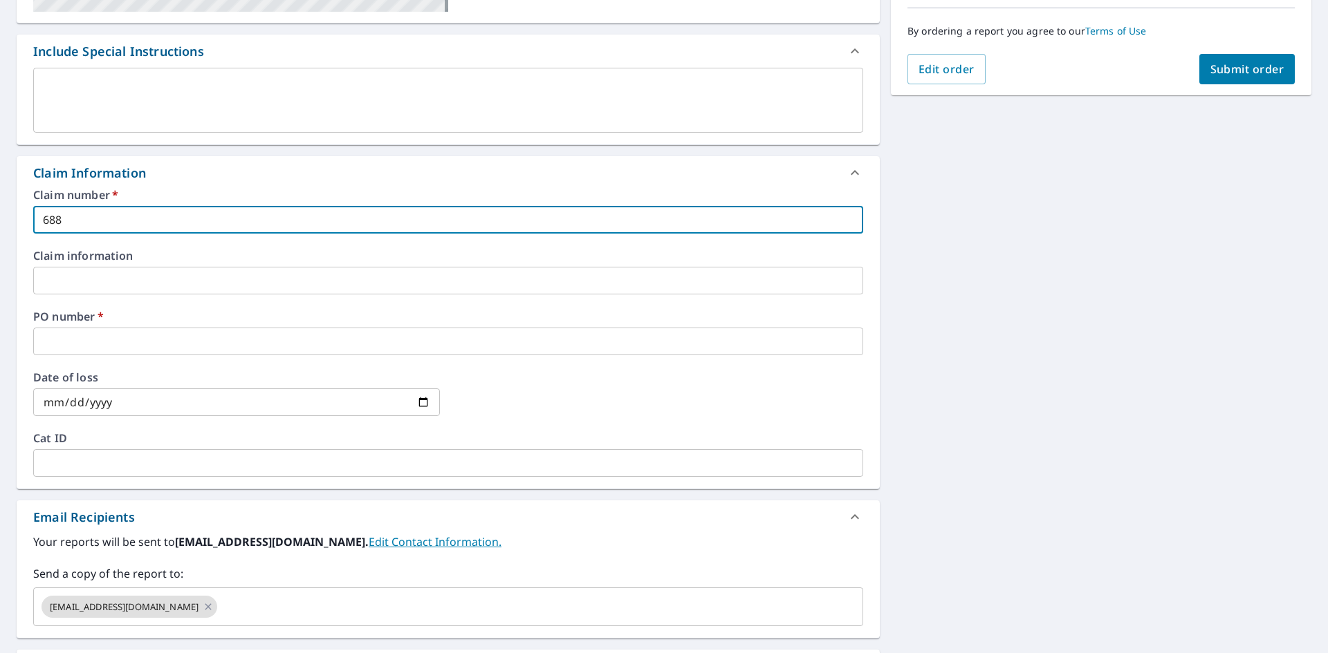
checkbox input "true"
type input "688 CA"
checkbox input "true"
type input "688 CAR"
checkbox input "true"
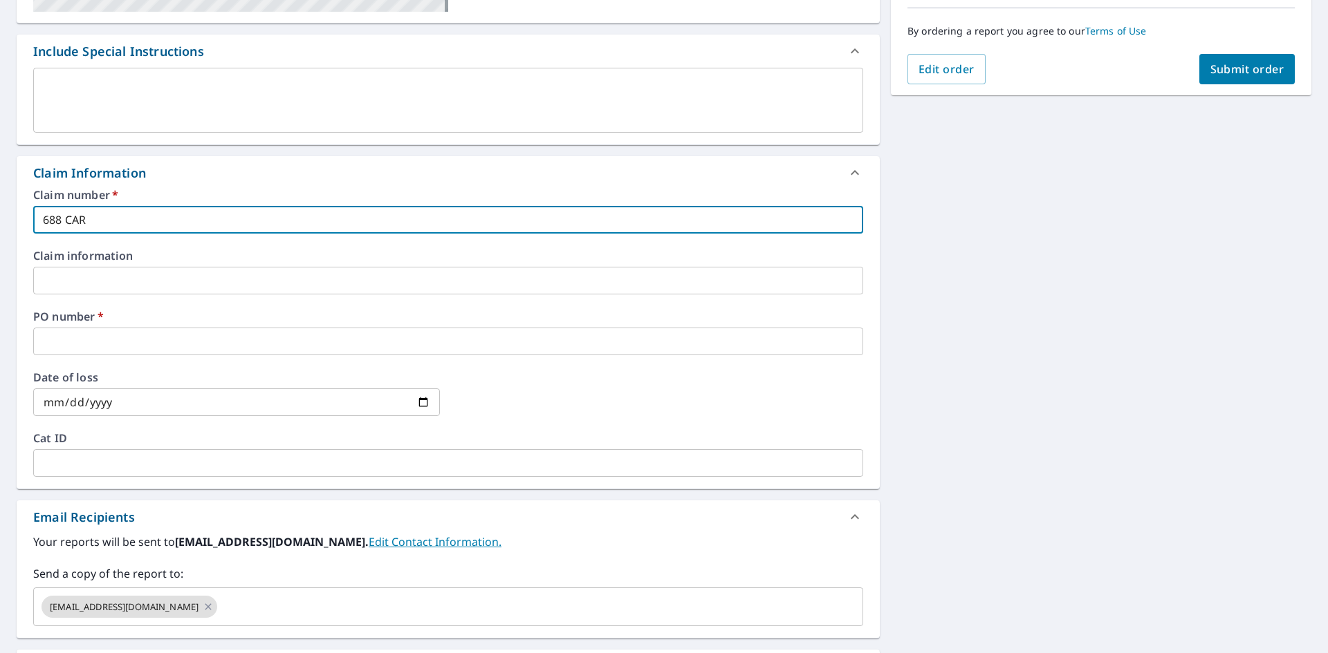
type input "688 CART"
checkbox input "true"
type input "688 CARTE"
checkbox input "true"
type input "688 CARTER"
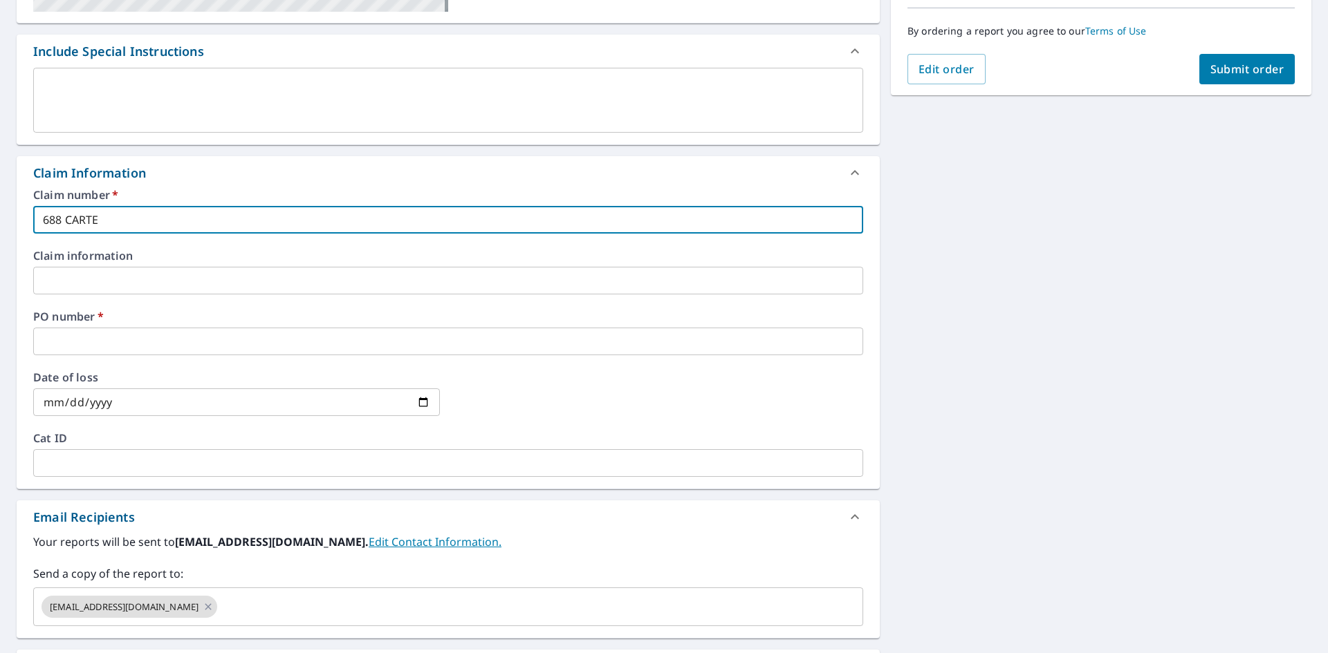
checkbox input "true"
type input "688 CARTER"
checkbox input "true"
type input "688 CARTER L"
checkbox input "true"
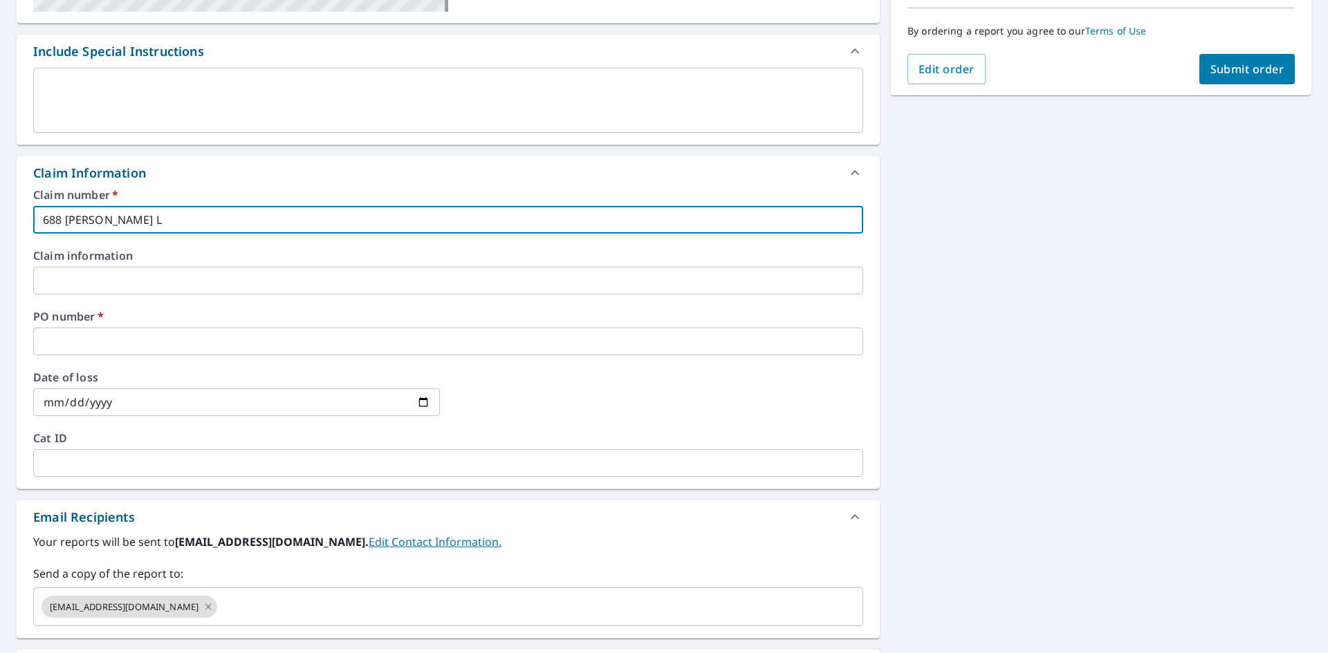
type input "[STREET_ADDRESS][PERSON_NAME]"
checkbox input "true"
type input "[STREET_ADDRESS][PERSON_NAME]"
click at [71, 340] on input "text" at bounding box center [448, 342] width 830 height 28
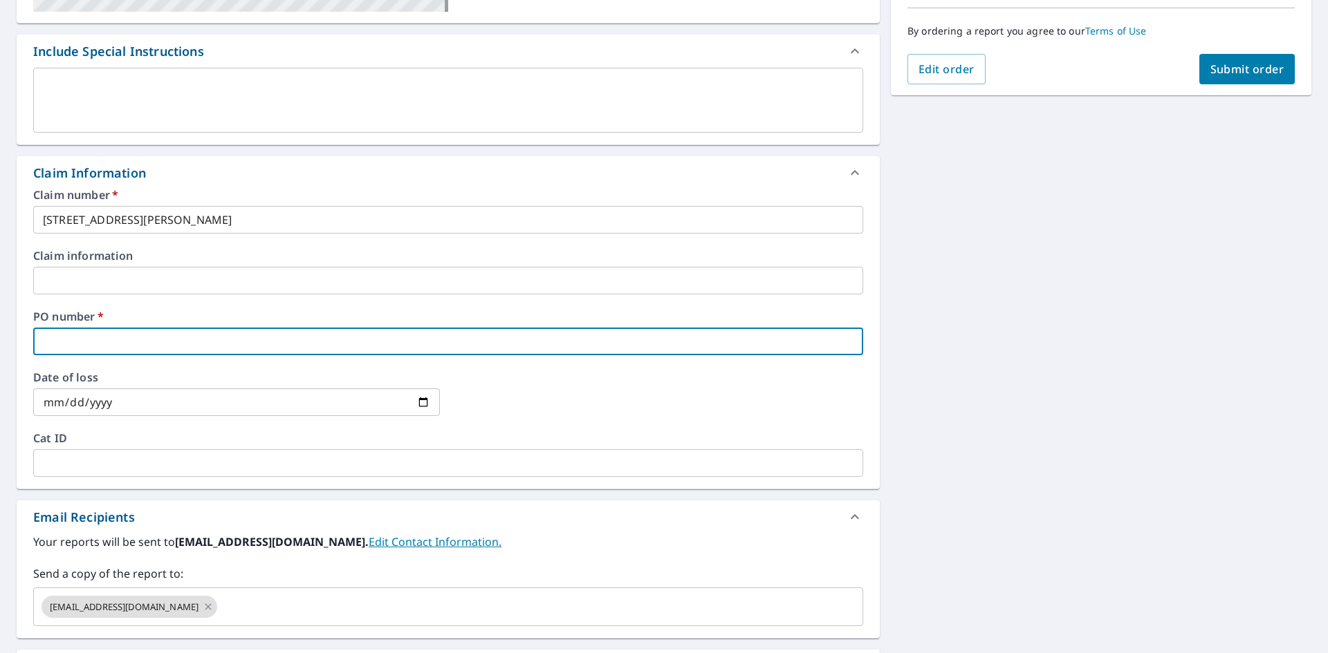
type input "B"
checkbox input "true"
type input "BE"
checkbox input "true"
type input "BED"
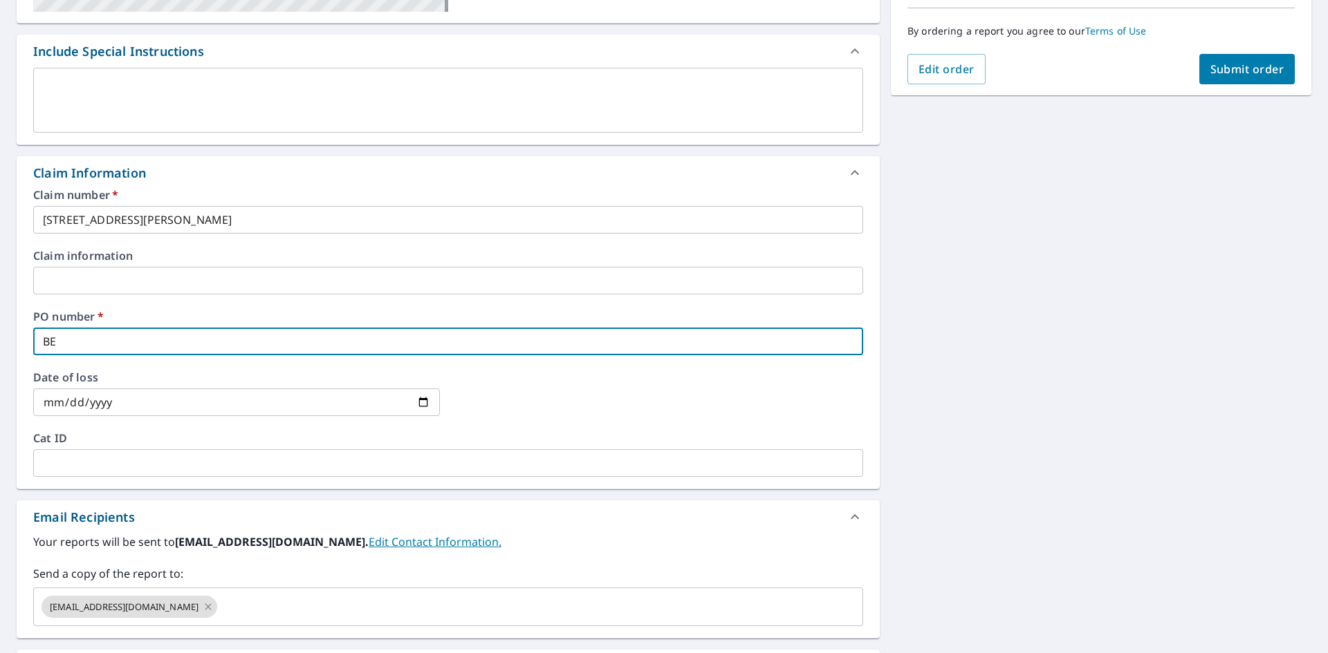
checkbox input "true"
type input "BEDF"
checkbox input "true"
type input "BEDFO"
checkbox input "true"
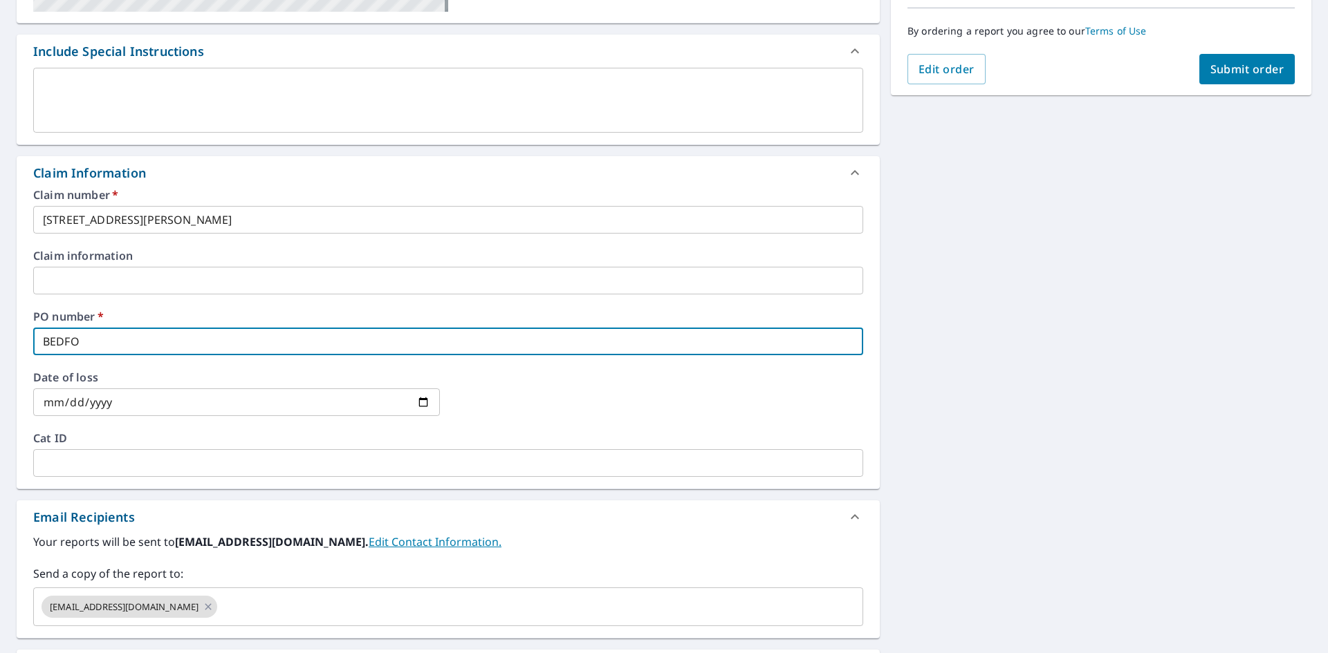
type input "BEDFOR"
checkbox input "true"
type input "BEDFORD"
checkbox input "true"
type input "BEDFORD"
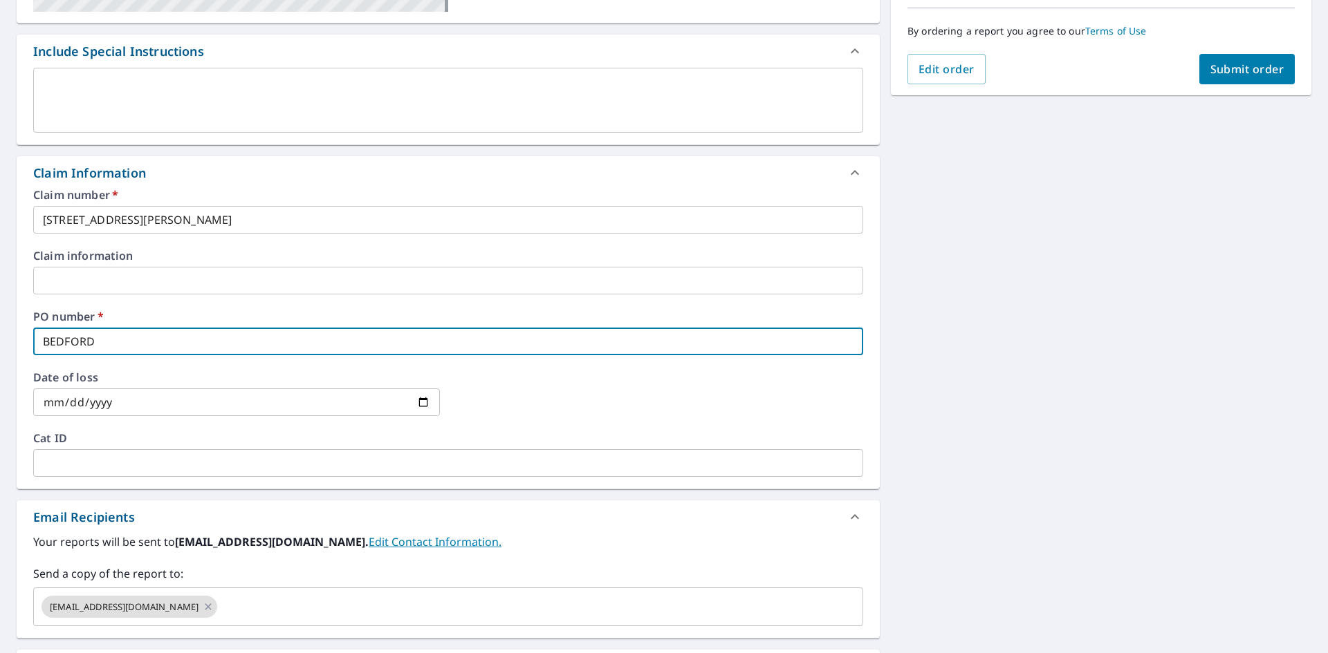
click at [1250, 68] on span "Submit order" at bounding box center [1247, 69] width 74 height 15
checkbox input "true"
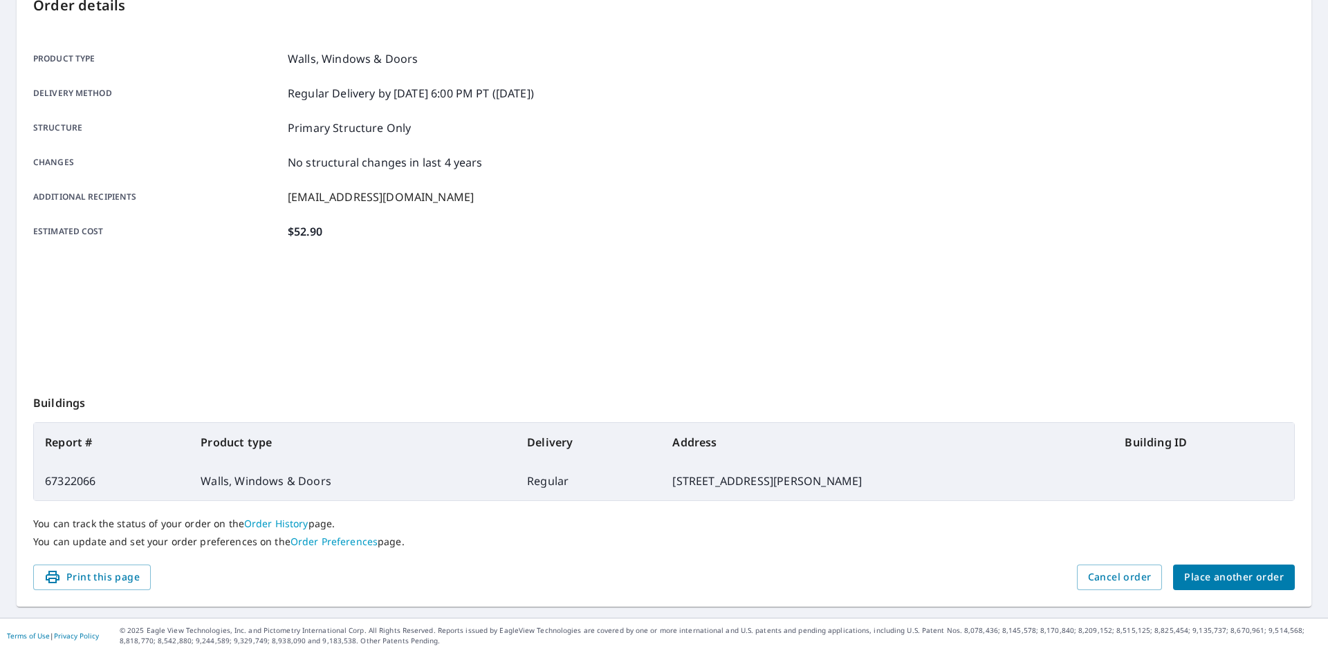
scroll to position [160, 0]
